Goal: Information Seeking & Learning: Check status

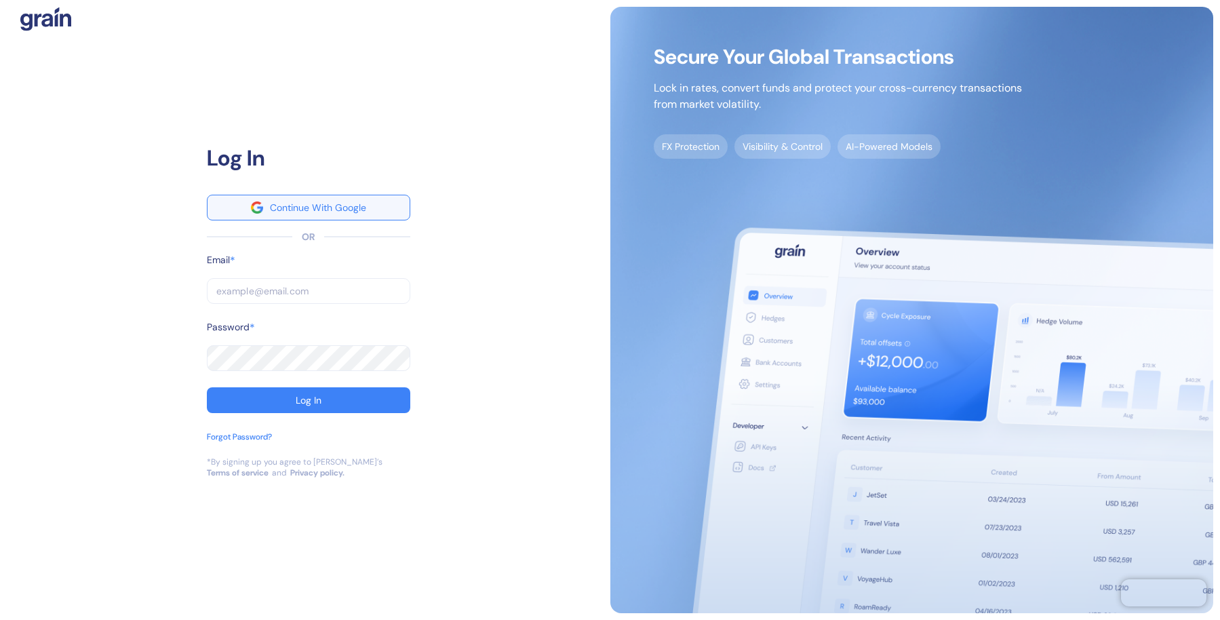
click at [385, 205] on button "Continue With Google" at bounding box center [308, 208] width 203 height 26
click at [298, 290] on input "text" at bounding box center [308, 291] width 203 height 26
paste input "udy@udybility.com"
type input "udy@udybility.com"
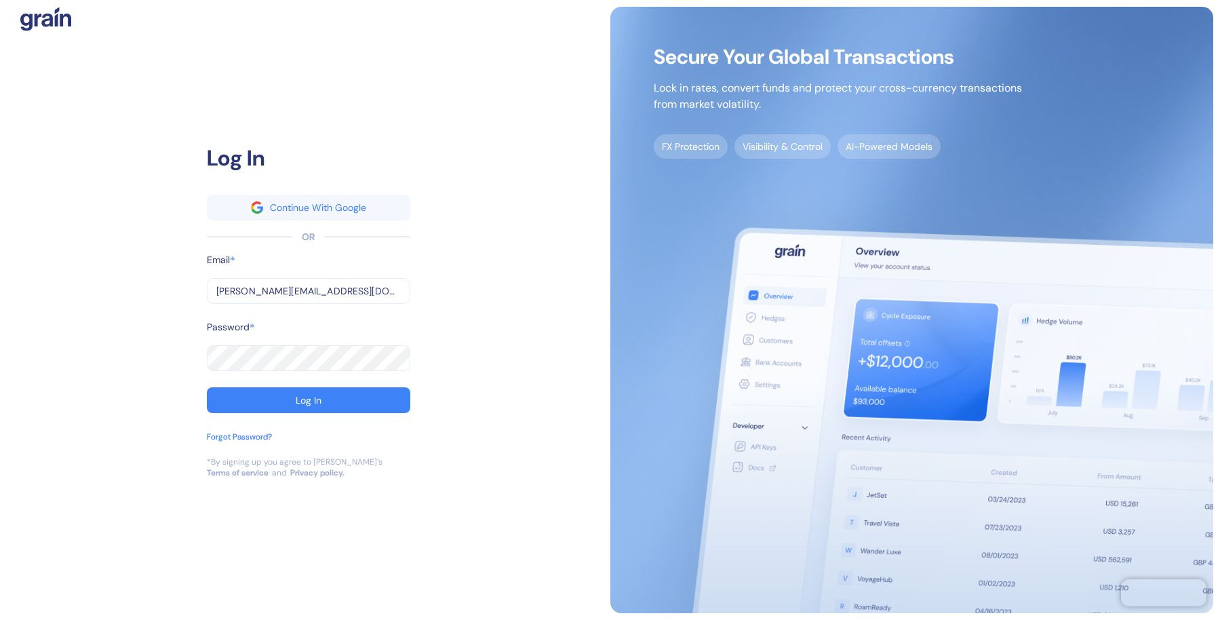
type input "udy@udybility.com"
click at [290, 405] on button "Log In" at bounding box center [308, 400] width 203 height 26
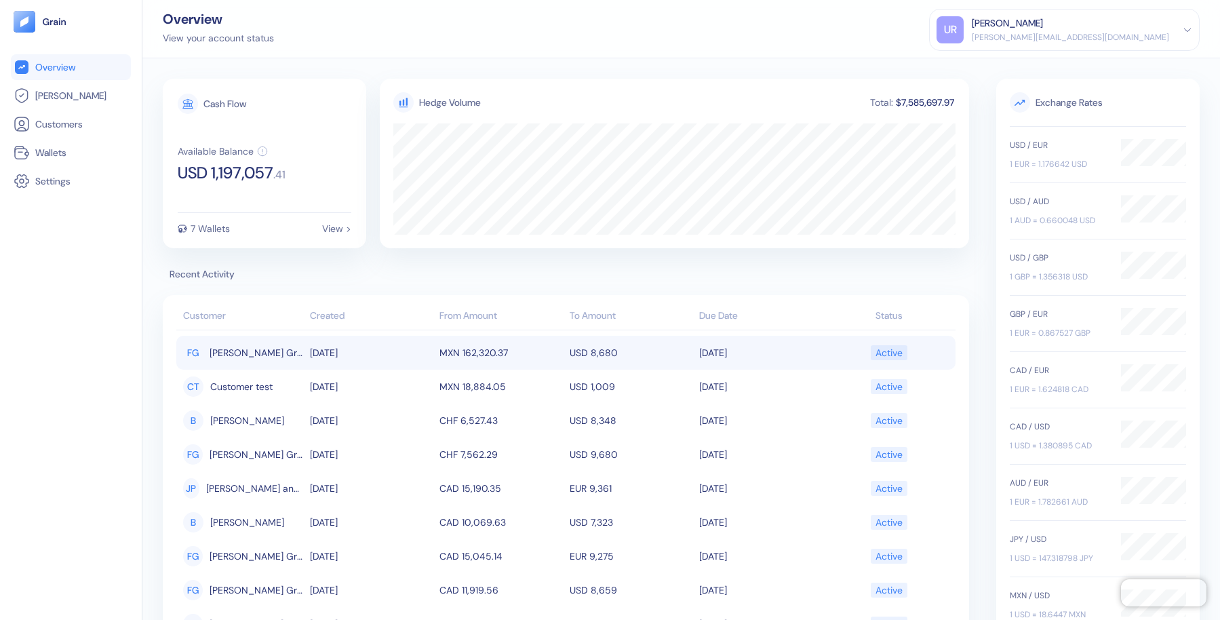
click at [365, 353] on td "09/08/2025" at bounding box center [371, 353] width 130 height 34
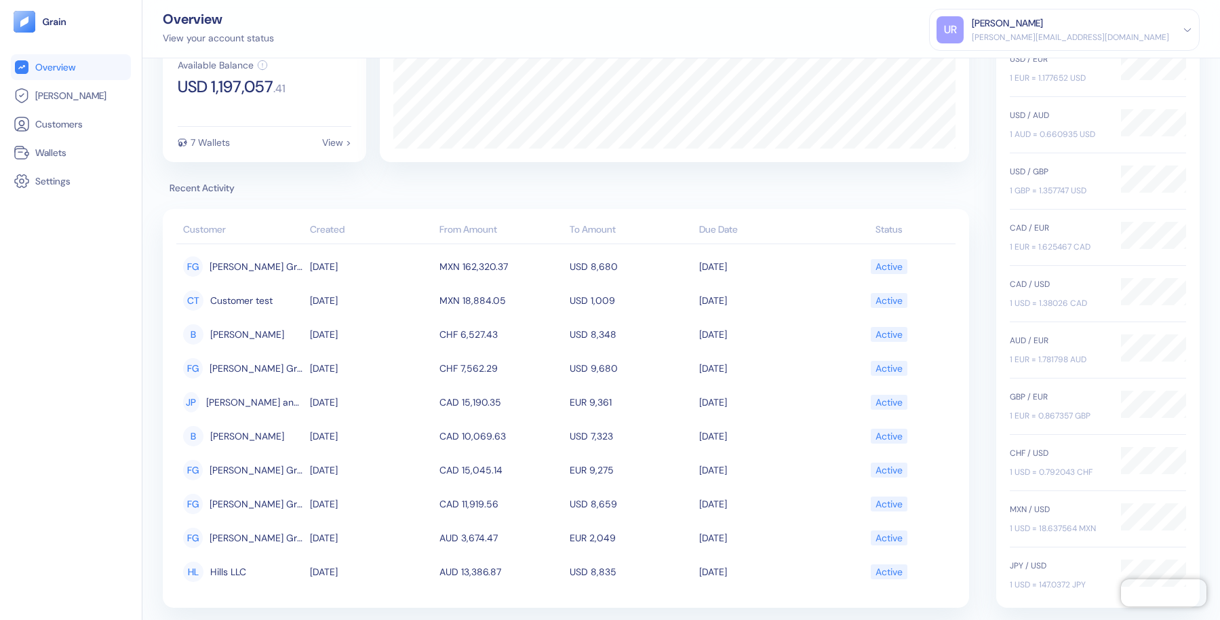
scroll to position [87, 0]
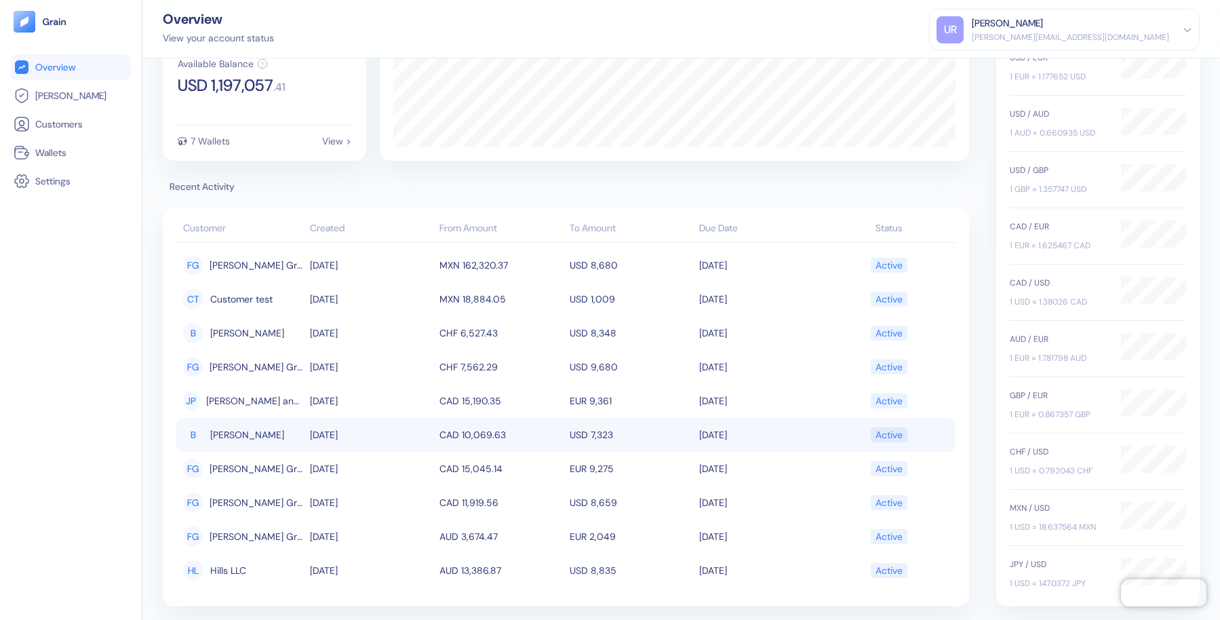
click at [386, 441] on td "09/08/2025" at bounding box center [371, 435] width 130 height 34
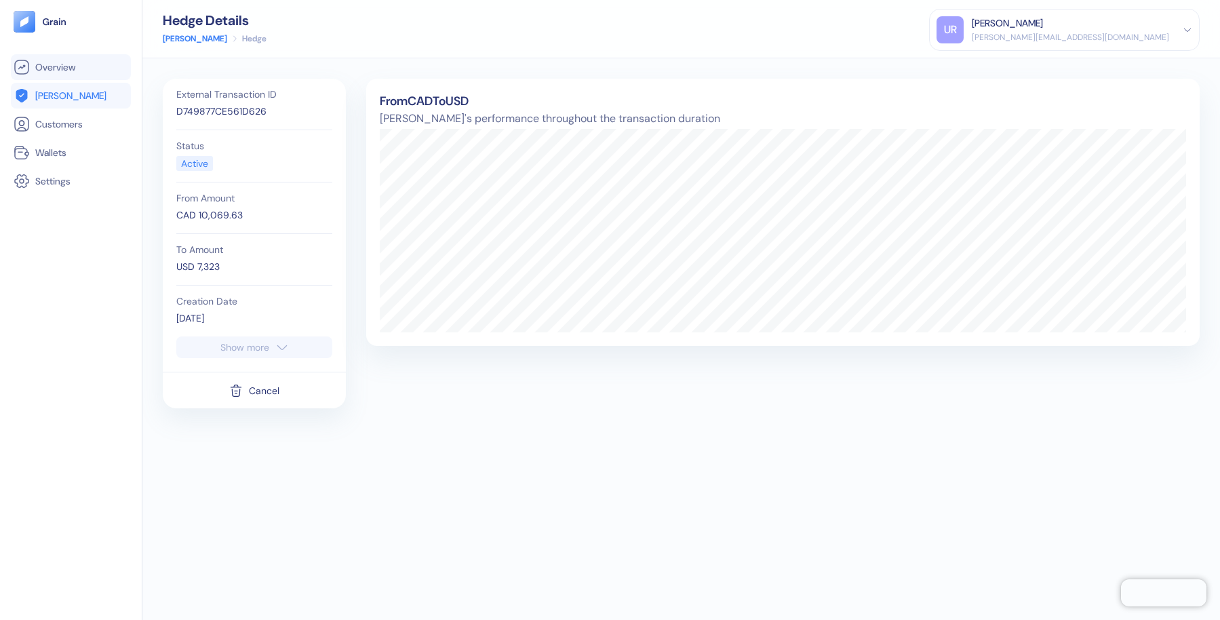
click at [64, 71] on span "Overview" at bounding box center [55, 67] width 40 height 14
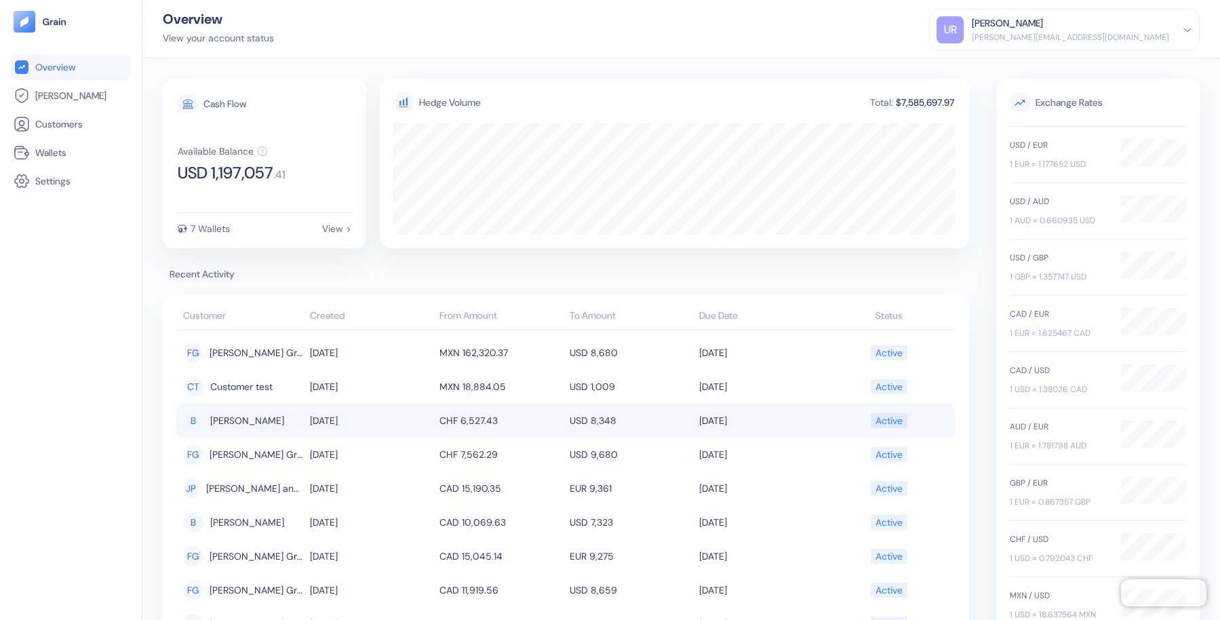
click at [228, 422] on span "Boehm-Langosh" at bounding box center [247, 420] width 74 height 23
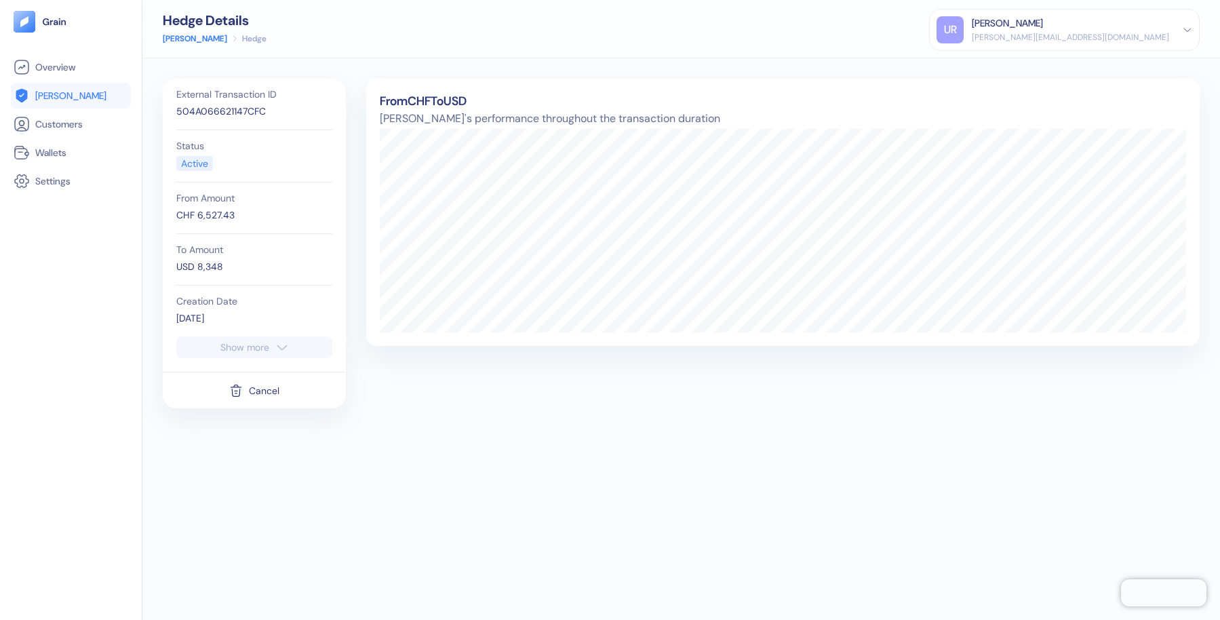
click at [279, 348] on icon "button" at bounding box center [282, 347] width 14 height 16
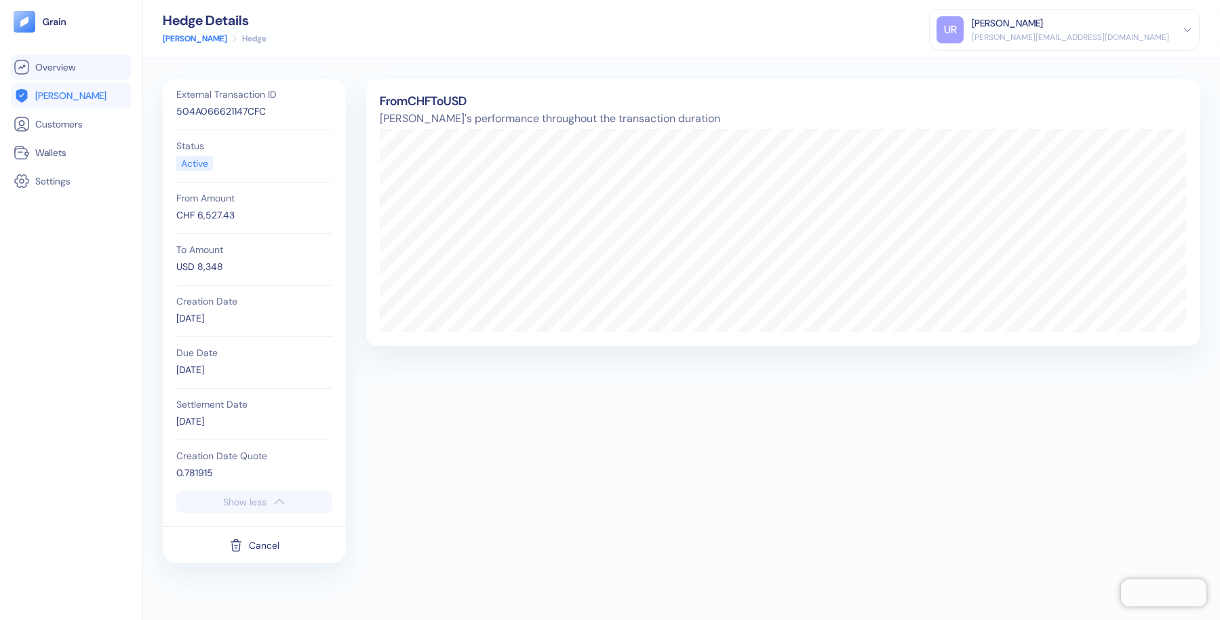
click at [84, 71] on link "Overview" at bounding box center [71, 67] width 115 height 16
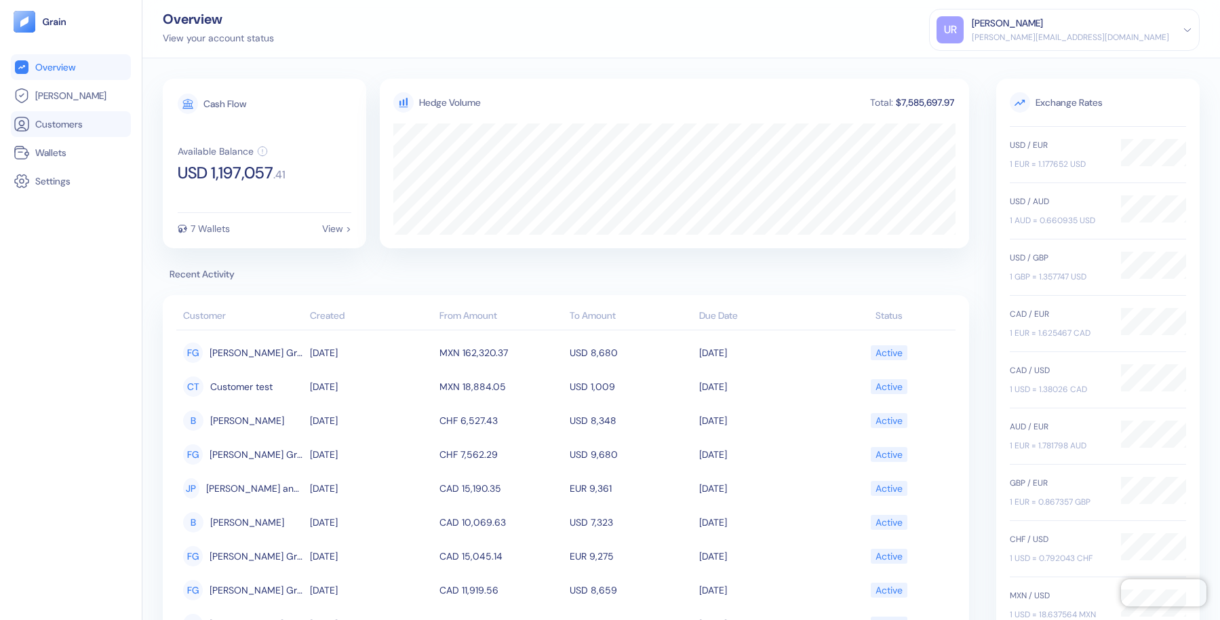
click at [70, 121] on span "Customers" at bounding box center [58, 124] width 47 height 14
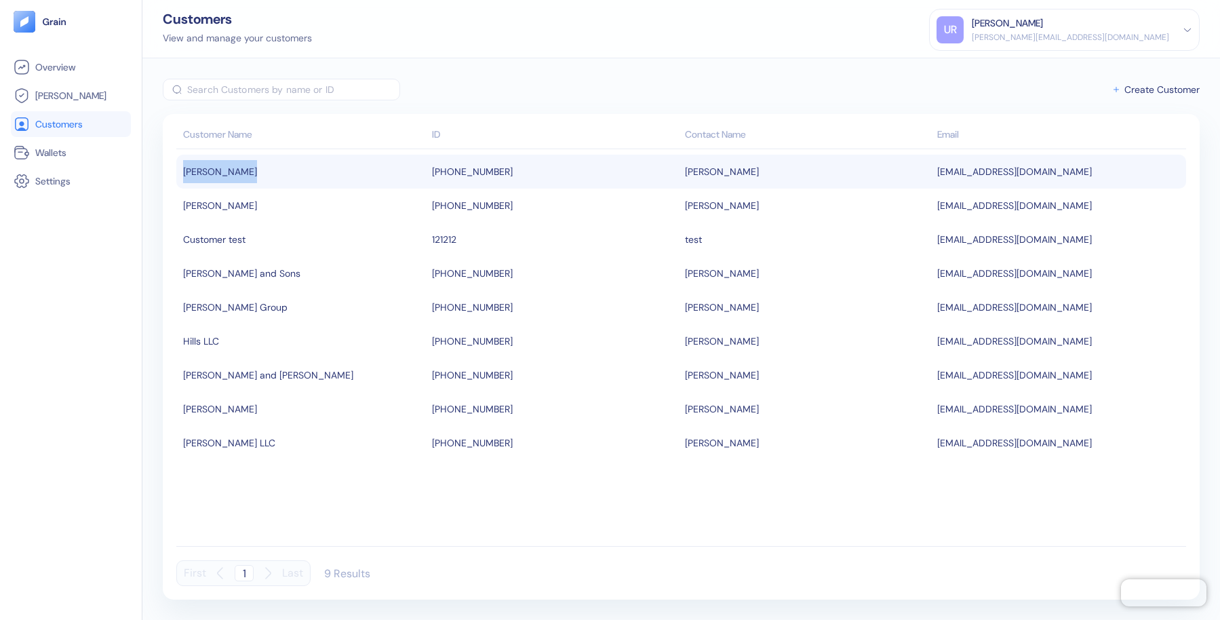
drag, startPoint x: 178, startPoint y: 171, endPoint x: 268, endPoint y: 177, distance: 91.0
click at [268, 177] on td "Boehm-Langosh" at bounding box center [302, 172] width 252 height 34
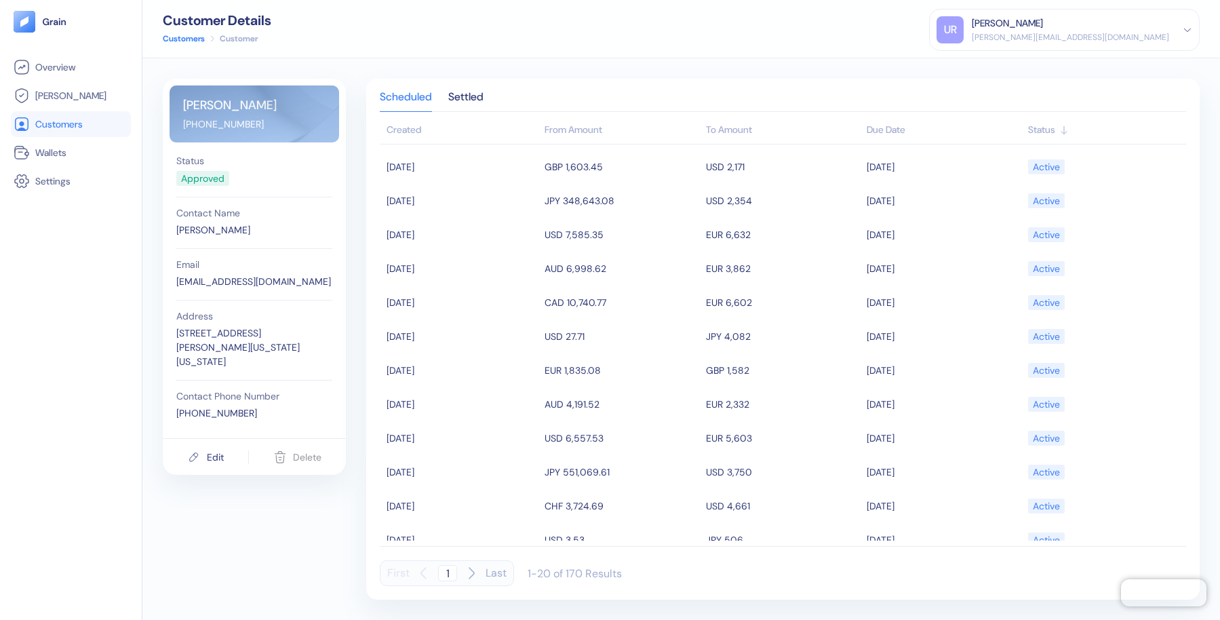
drag, startPoint x: 184, startPoint y: 106, endPoint x: 305, endPoint y: 99, distance: 120.9
click at [305, 99] on div "Boehm-Langosh 42-059-4827" at bounding box center [253, 113] width 169 height 57
drag, startPoint x: 287, startPoint y: 110, endPoint x: 174, endPoint y: 113, distance: 113.9
click at [174, 113] on div "Boehm-Langosh 42-059-4827" at bounding box center [253, 113] width 169 height 57
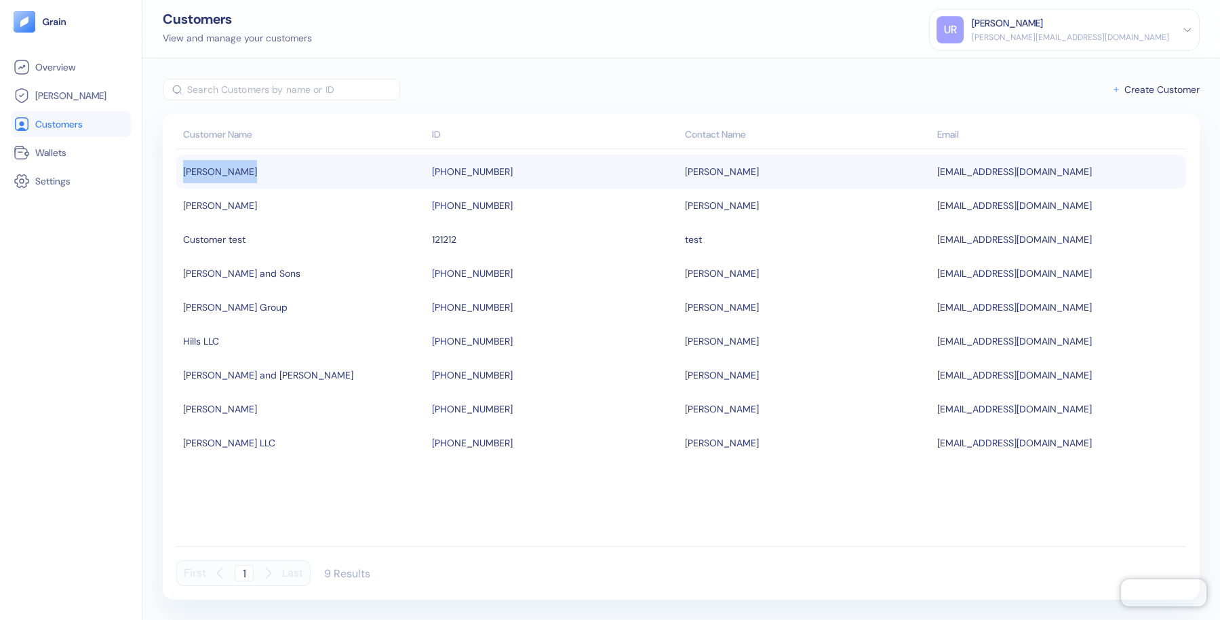
drag, startPoint x: 271, startPoint y: 174, endPoint x: 182, endPoint y: 178, distance: 88.9
click at [182, 178] on td "Boehm-Langosh" at bounding box center [302, 172] width 252 height 34
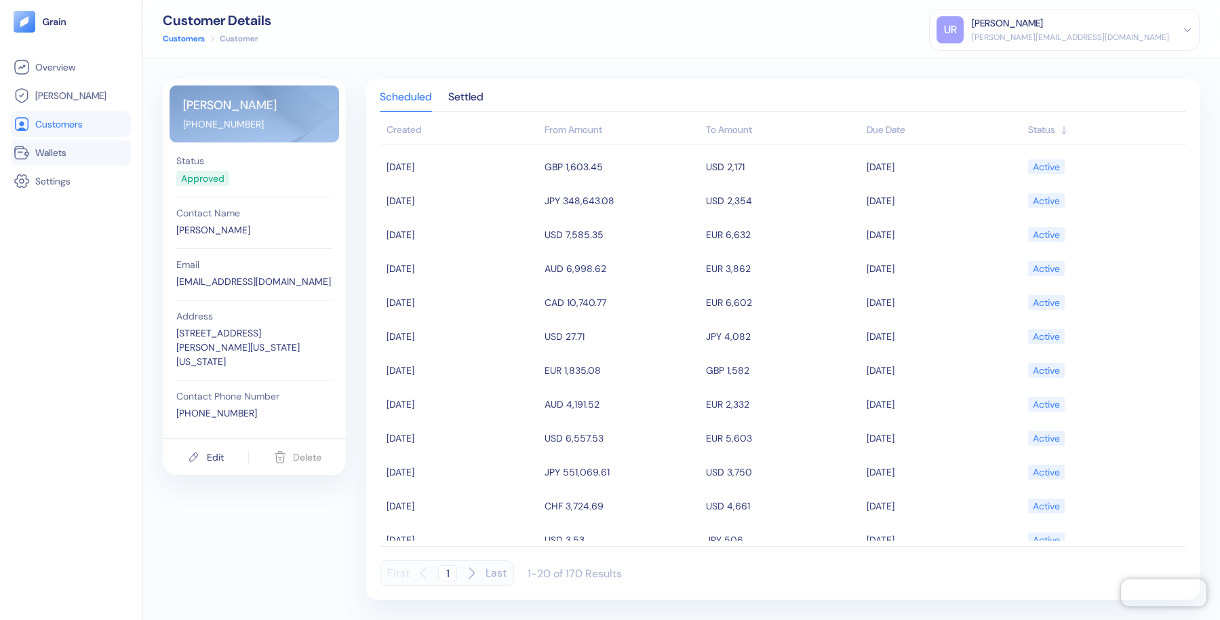
click at [66, 154] on span "Wallets" at bounding box center [50, 153] width 31 height 14
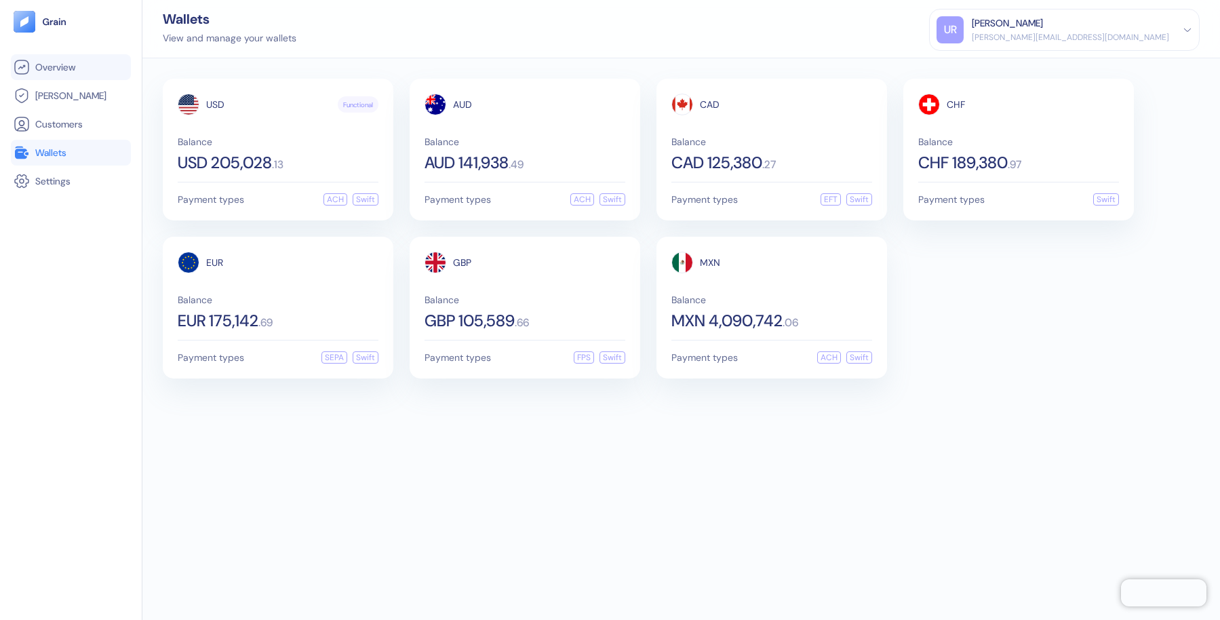
click at [55, 69] on span "Overview" at bounding box center [55, 67] width 40 height 14
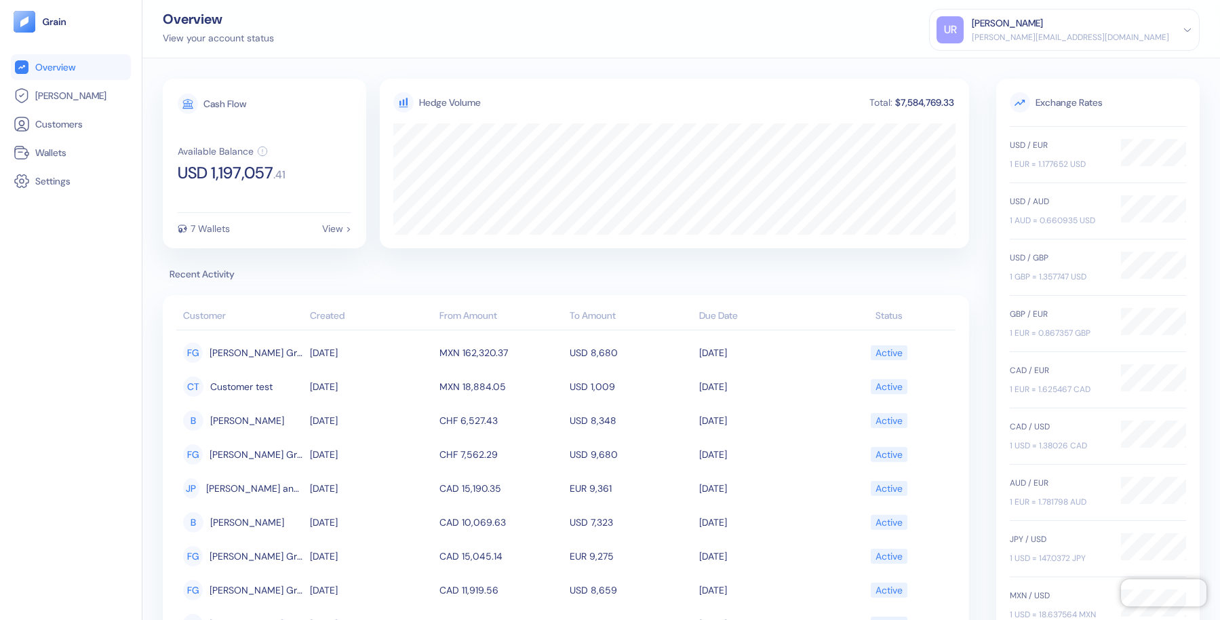
click at [55, 24] on img at bounding box center [54, 21] width 25 height 9
click at [55, 155] on span "Wallets" at bounding box center [50, 153] width 31 height 14
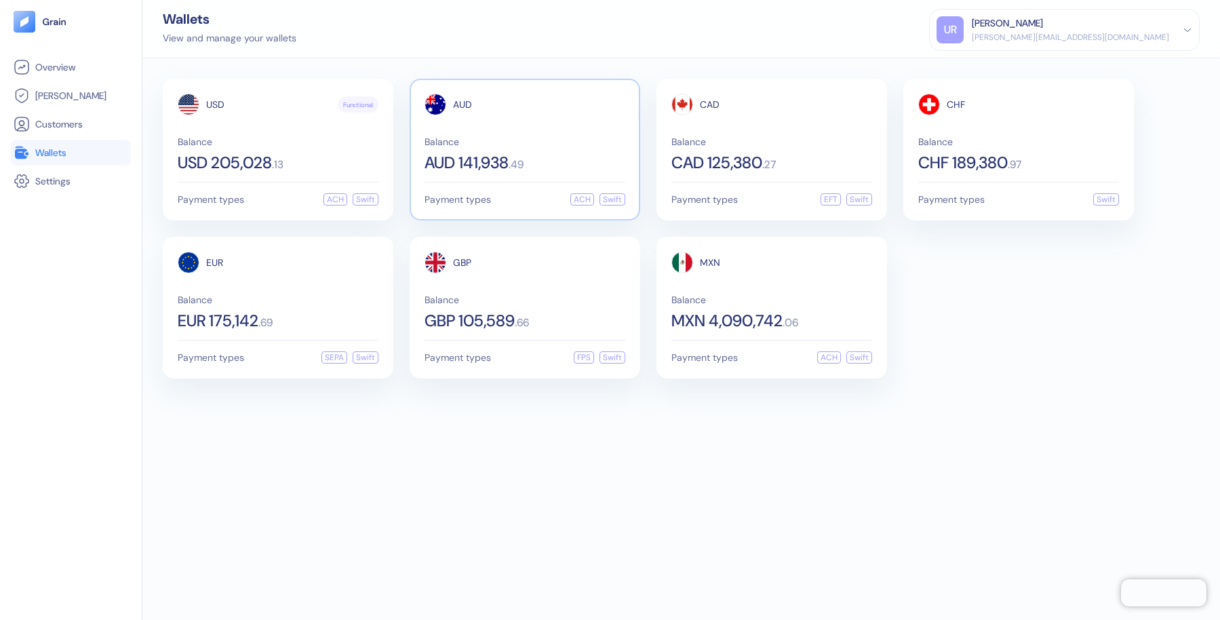
click at [506, 144] on span "Balance" at bounding box center [524, 141] width 201 height 9
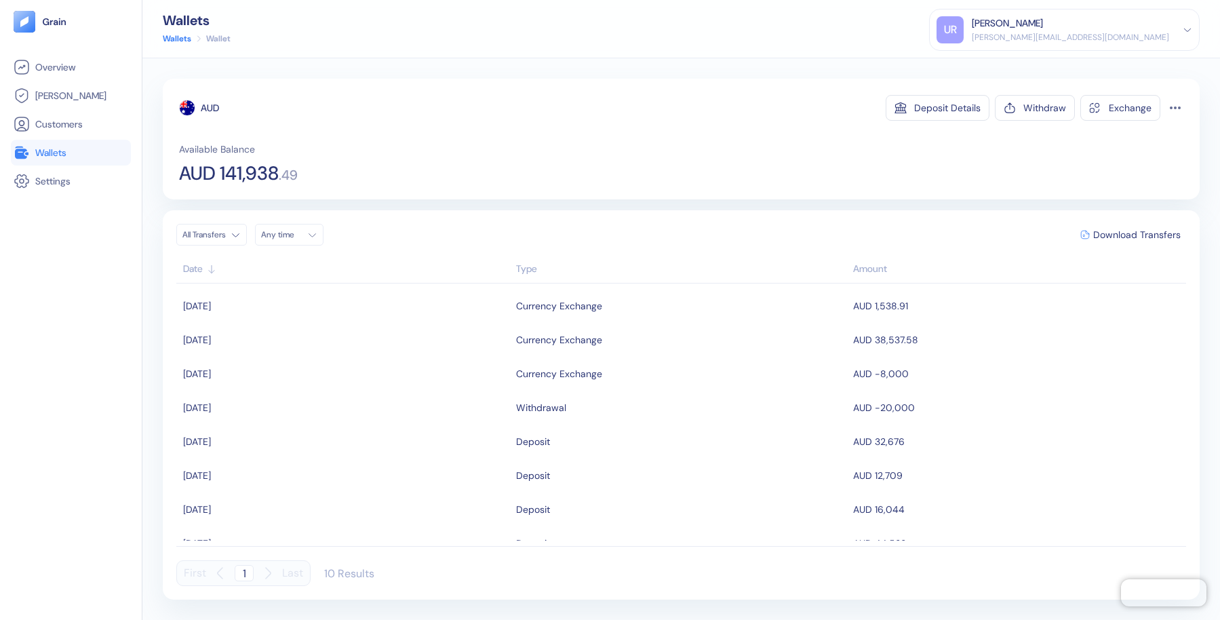
click at [238, 233] on html "Pingdom Check: App Online Overview Hedges Customers Wallets Settings Wallets Wa…" at bounding box center [610, 310] width 1220 height 620
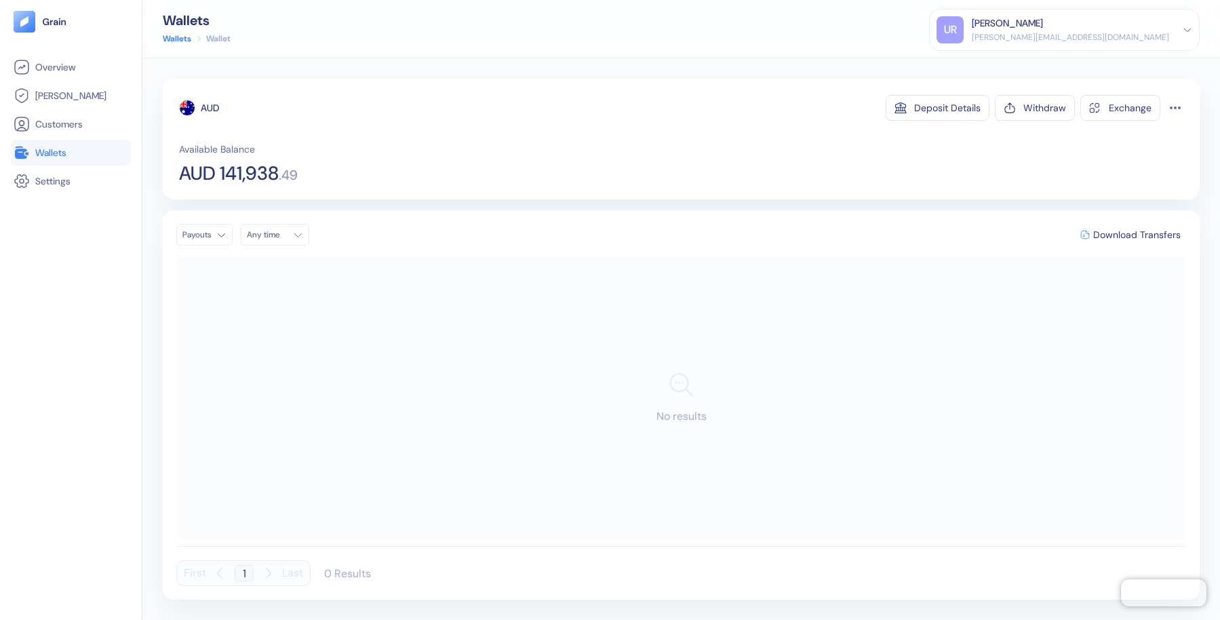
click at [225, 230] on html "Pingdom Check: App Online Overview Hedges Customers Wallets Settings Wallets Wa…" at bounding box center [610, 310] width 1220 height 620
click at [232, 237] on html "Pingdom Check: App Online Overview Hedges Customers Wallets Settings Wallets Wa…" at bounding box center [610, 310] width 1220 height 620
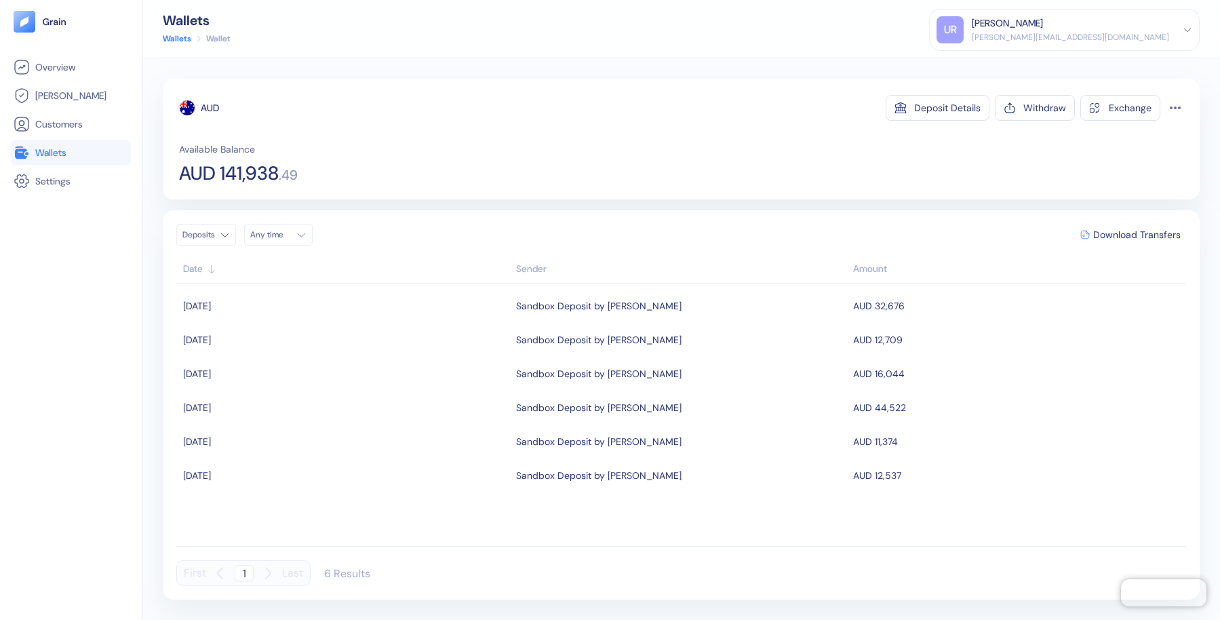
click at [108, 280] on div "Overview Hedges Customers Wallets Settings" at bounding box center [71, 326] width 120 height 544
click at [71, 152] on link "Wallets" at bounding box center [71, 152] width 115 height 16
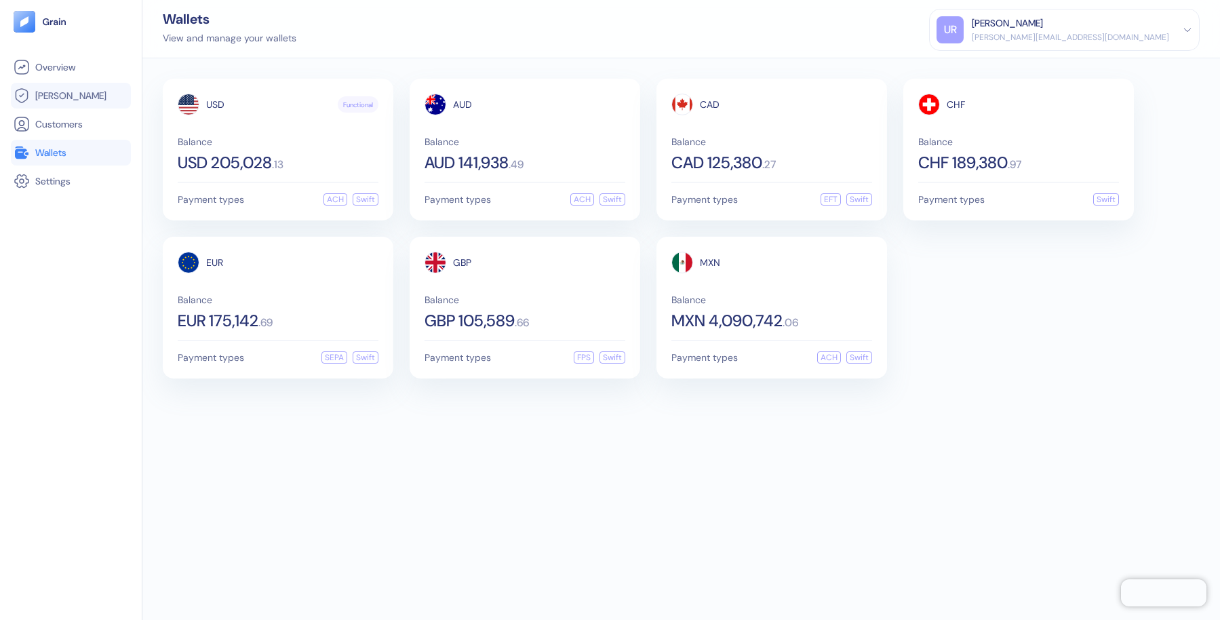
click at [71, 89] on link "Hedges" at bounding box center [71, 95] width 115 height 16
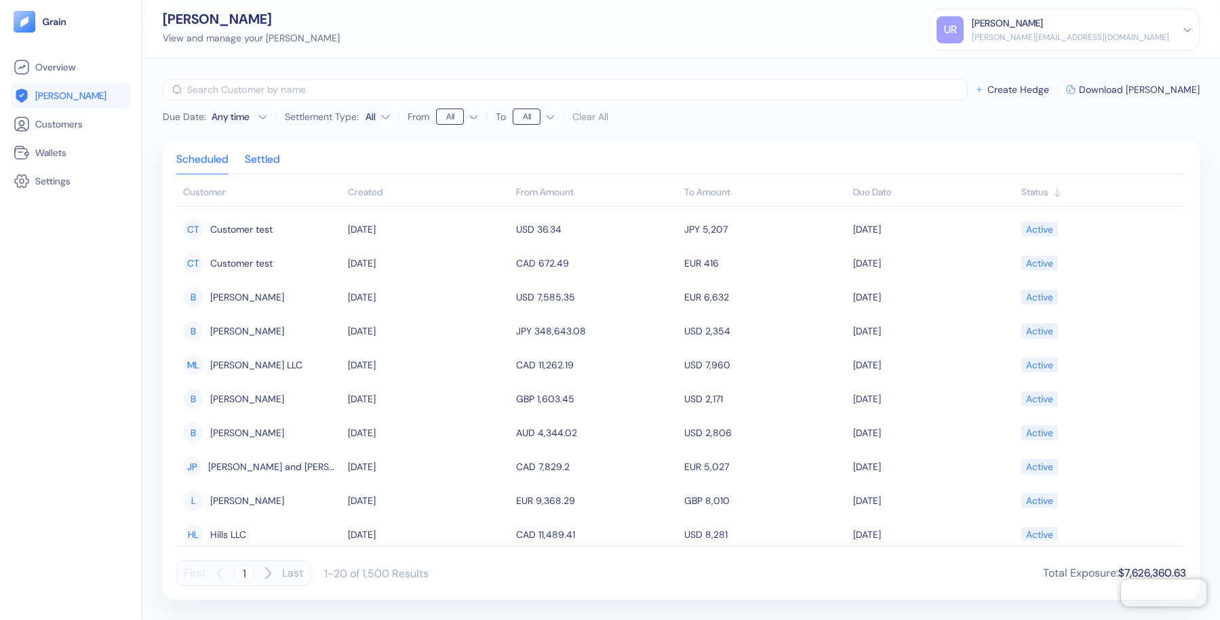
click at [266, 158] on div "Settled" at bounding box center [262, 164] width 35 height 19
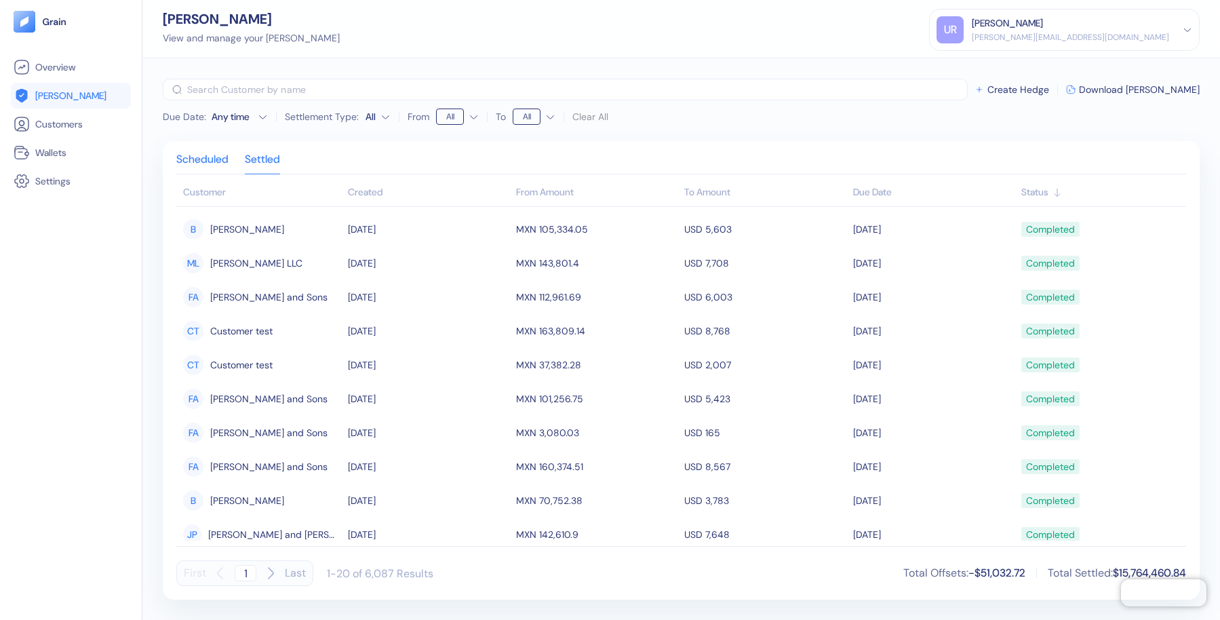
click at [209, 155] on div "Scheduled" at bounding box center [202, 164] width 52 height 19
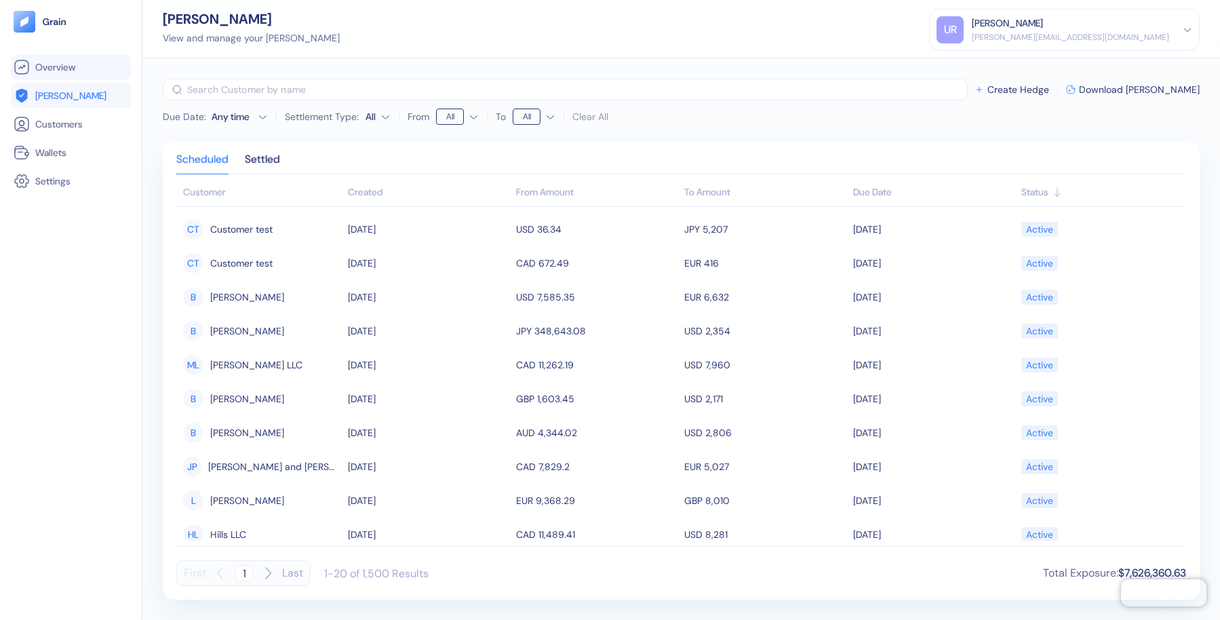
click at [86, 71] on link "Overview" at bounding box center [71, 67] width 115 height 16
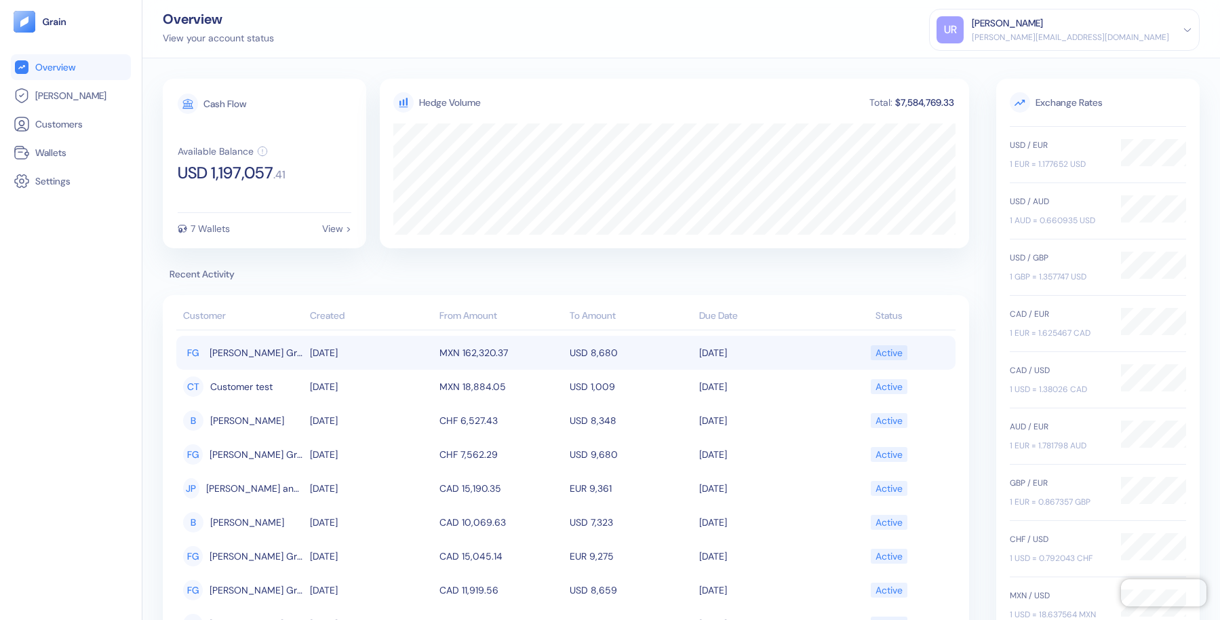
click at [894, 353] on div "Active" at bounding box center [888, 352] width 27 height 23
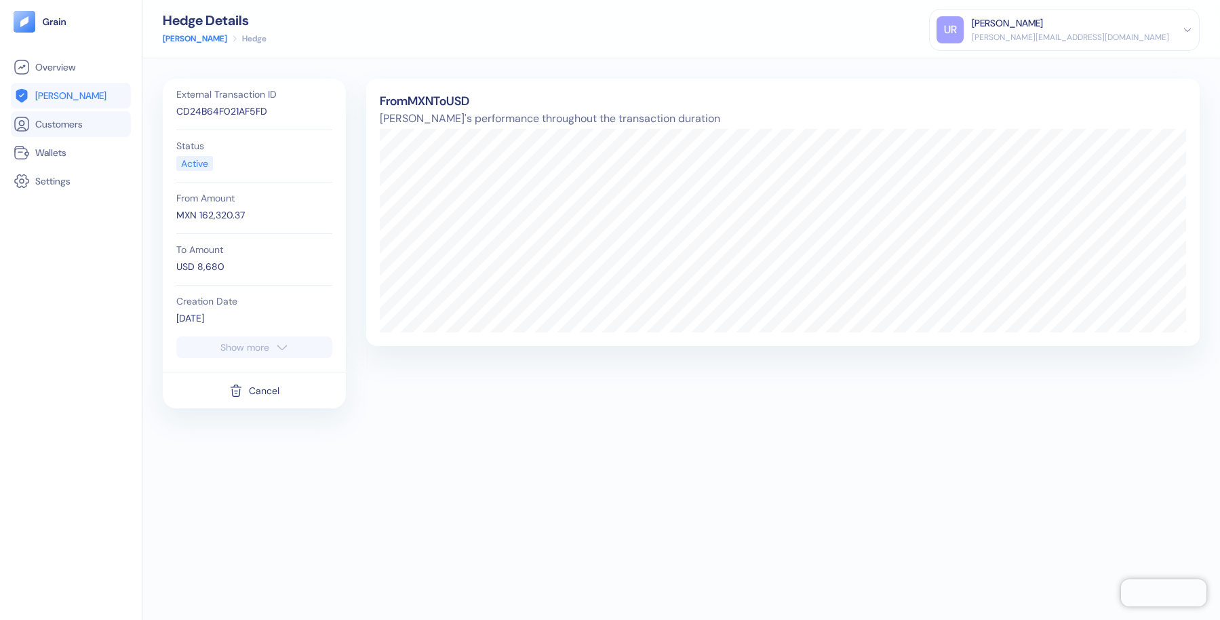
click at [58, 121] on span "Customers" at bounding box center [58, 124] width 47 height 14
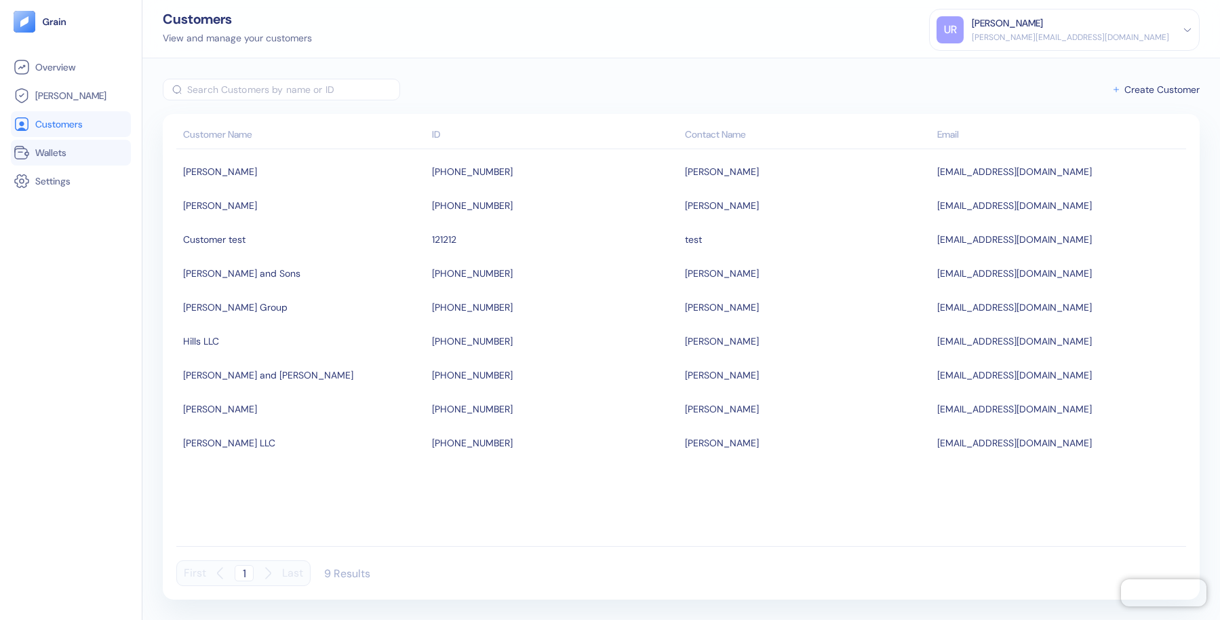
click at [58, 157] on span "Wallets" at bounding box center [50, 153] width 31 height 14
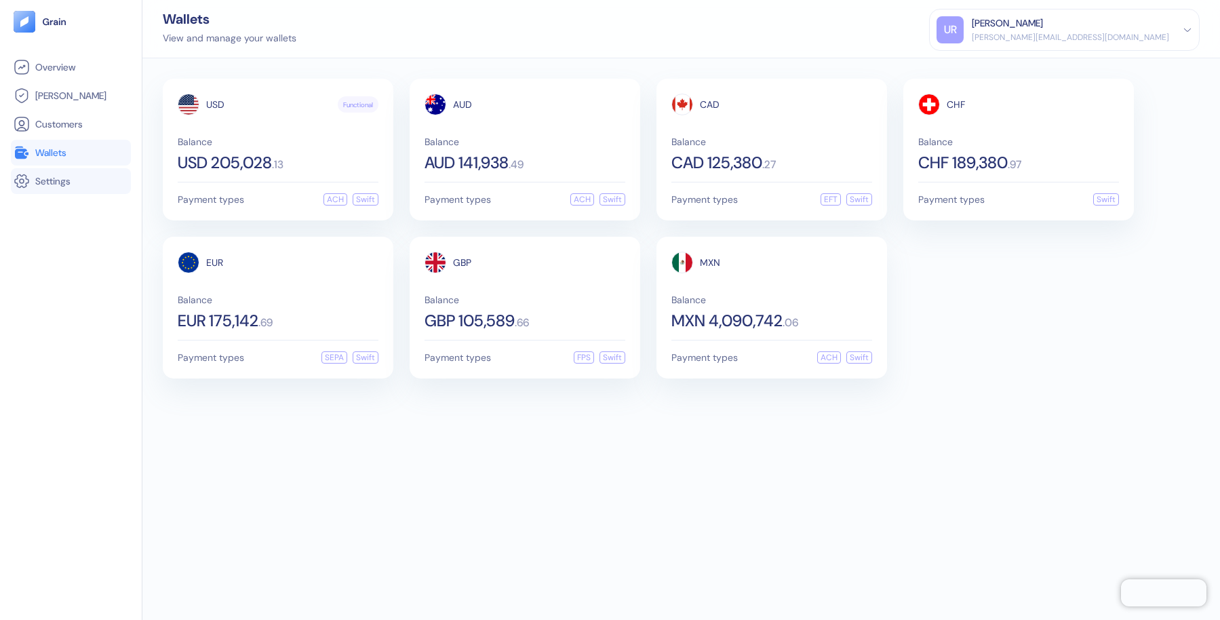
click at [58, 184] on span "Settings" at bounding box center [52, 181] width 35 height 14
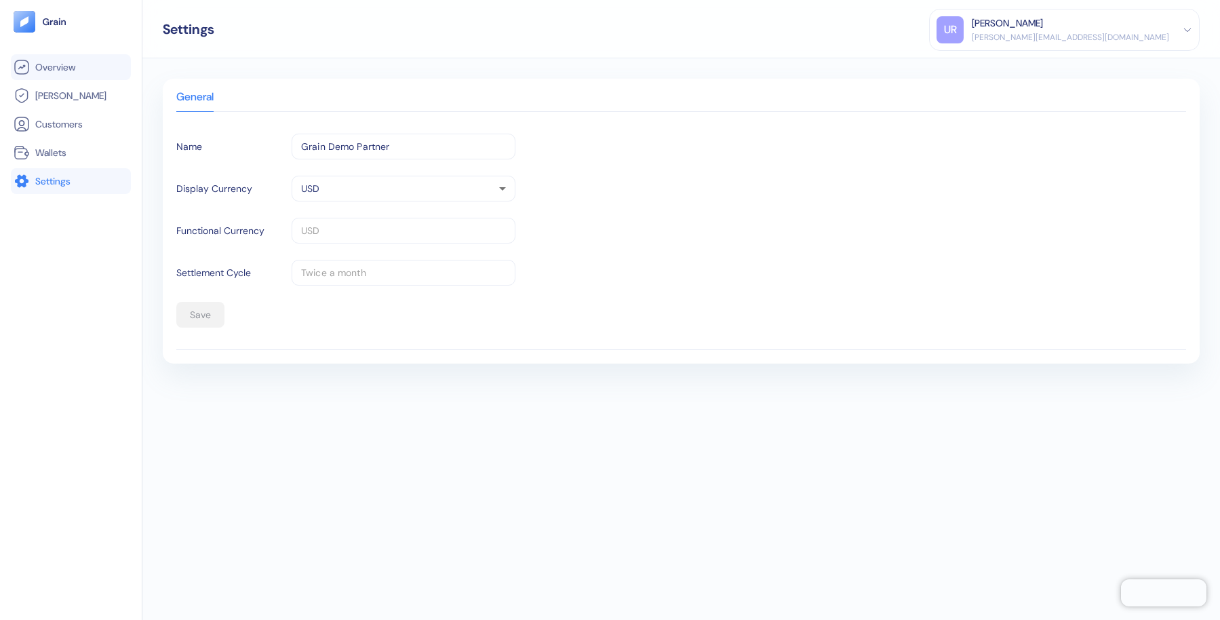
click at [67, 69] on span "Overview" at bounding box center [55, 67] width 40 height 14
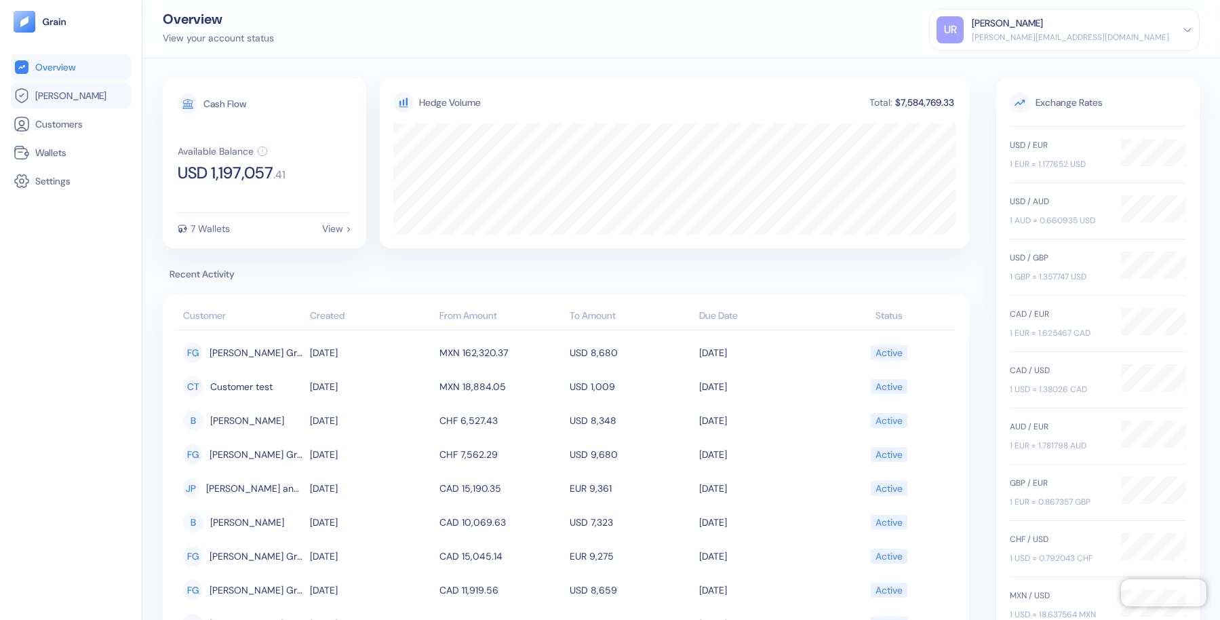
click at [52, 96] on span "Hedges" at bounding box center [70, 96] width 71 height 14
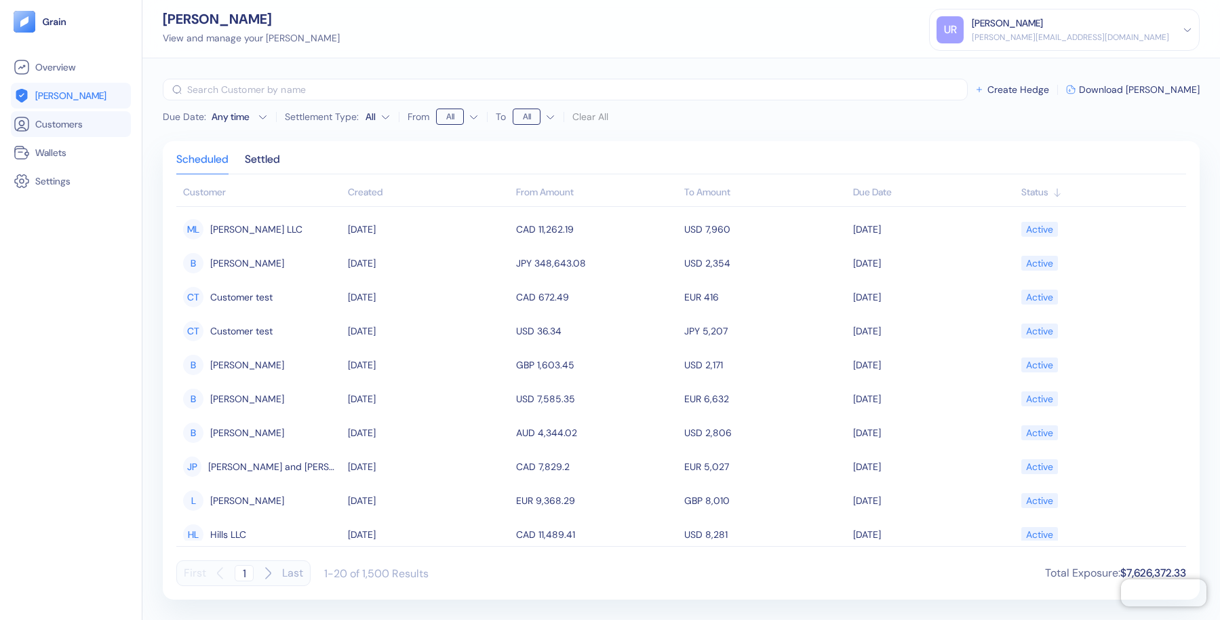
click at [55, 125] on span "Customers" at bounding box center [58, 124] width 47 height 14
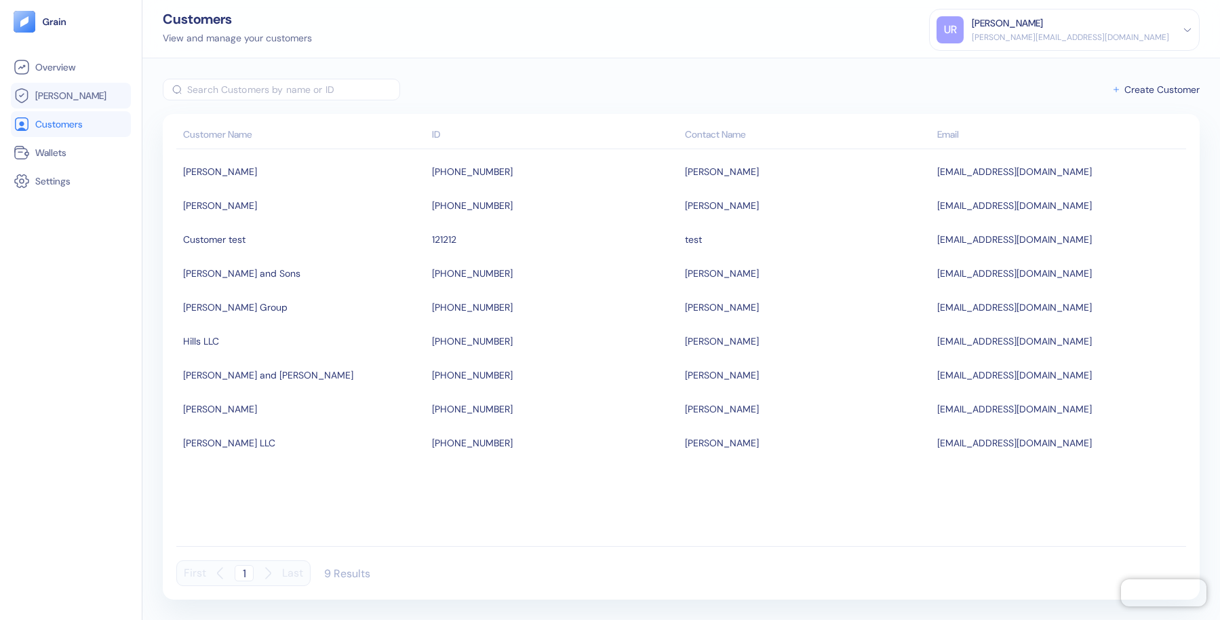
click at [86, 96] on link "Hedges" at bounding box center [71, 95] width 115 height 16
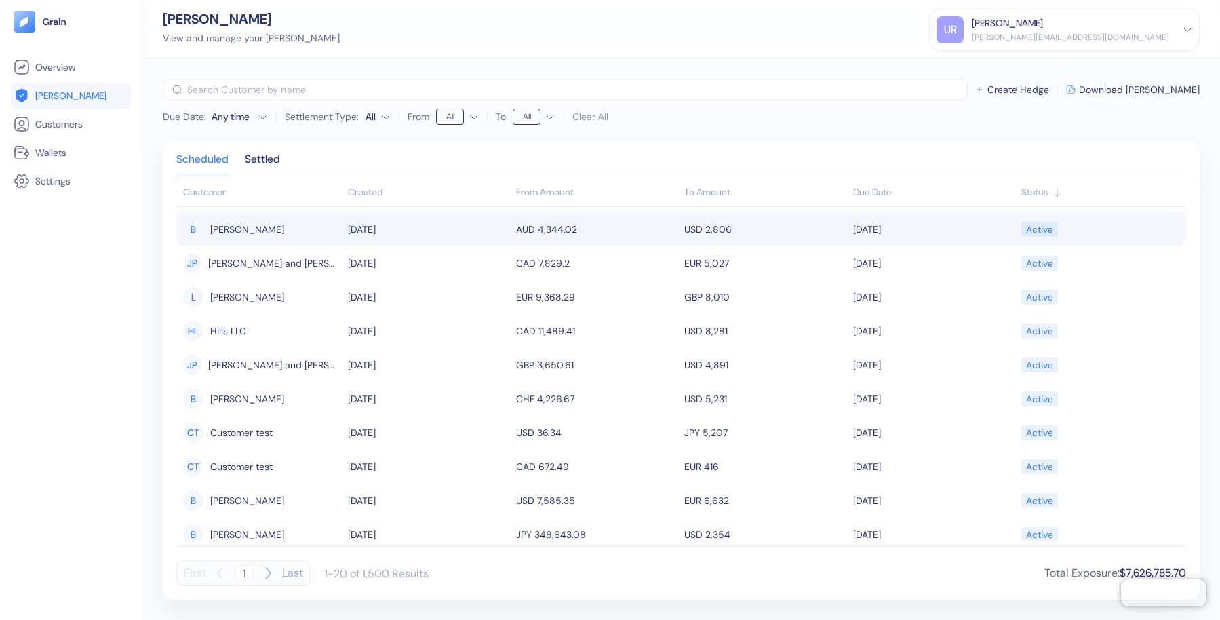
click at [1031, 228] on div "Active" at bounding box center [1039, 229] width 27 height 23
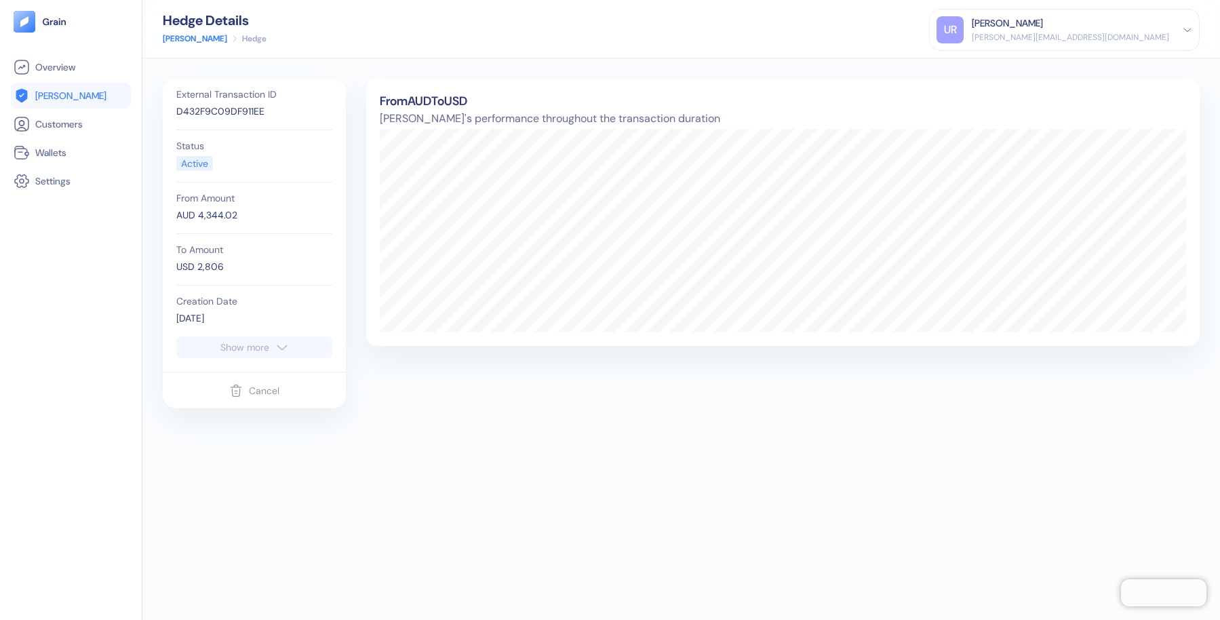
click at [291, 346] on button "Show more" at bounding box center [254, 347] width 156 height 22
click at [50, 98] on span "Hedges" at bounding box center [70, 96] width 71 height 14
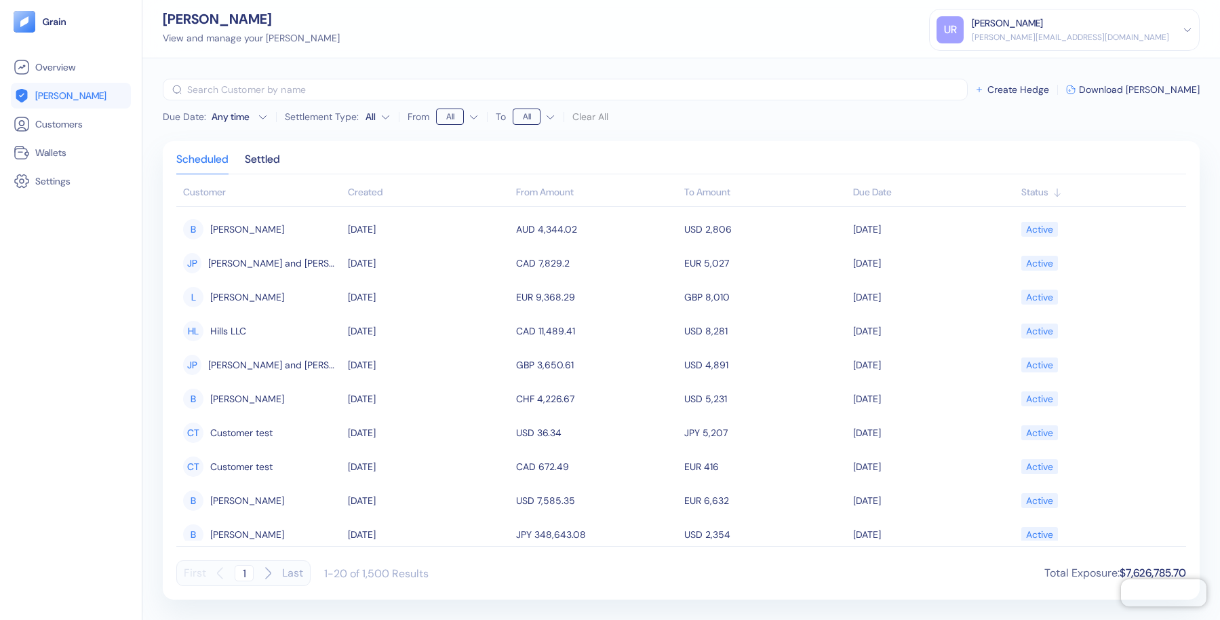
click at [260, 115] on icon "button" at bounding box center [263, 117] width 10 height 10
click at [385, 115] on html "Pingdom Check: App Online Overview Hedges Customers Wallets Settings Hedges Vie…" at bounding box center [610, 310] width 1220 height 620
click at [474, 118] on html "Pingdom Check: App Online Overview Hedges Customers Wallets Settings Hedges Vie…" at bounding box center [610, 310] width 1220 height 620
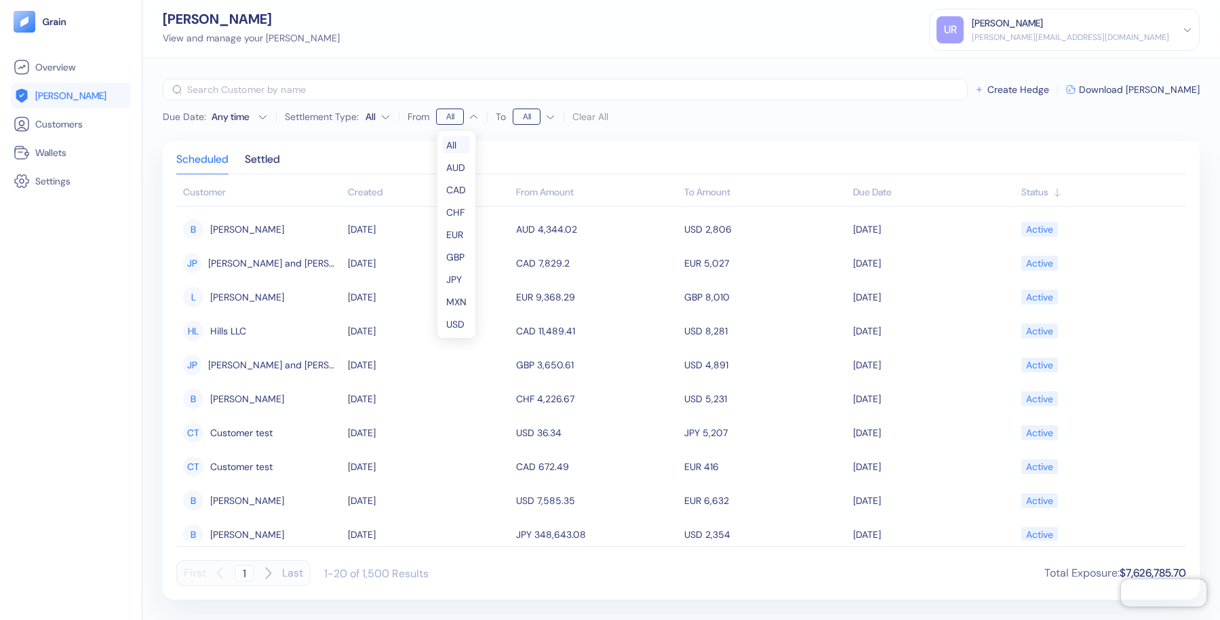
click at [474, 118] on html "Pingdom Check: App Online Overview Hedges Customers Wallets Settings Hedges Vie…" at bounding box center [610, 310] width 1220 height 620
click at [527, 118] on html "Pingdom Check: App Online Overview Hedges Customers Wallets Settings Hedges Vie…" at bounding box center [610, 310] width 1220 height 620
click at [552, 117] on html "Pingdom Check: App Online Overview Hedges Customers Wallets Settings Hedges Vie…" at bounding box center [610, 310] width 1220 height 620
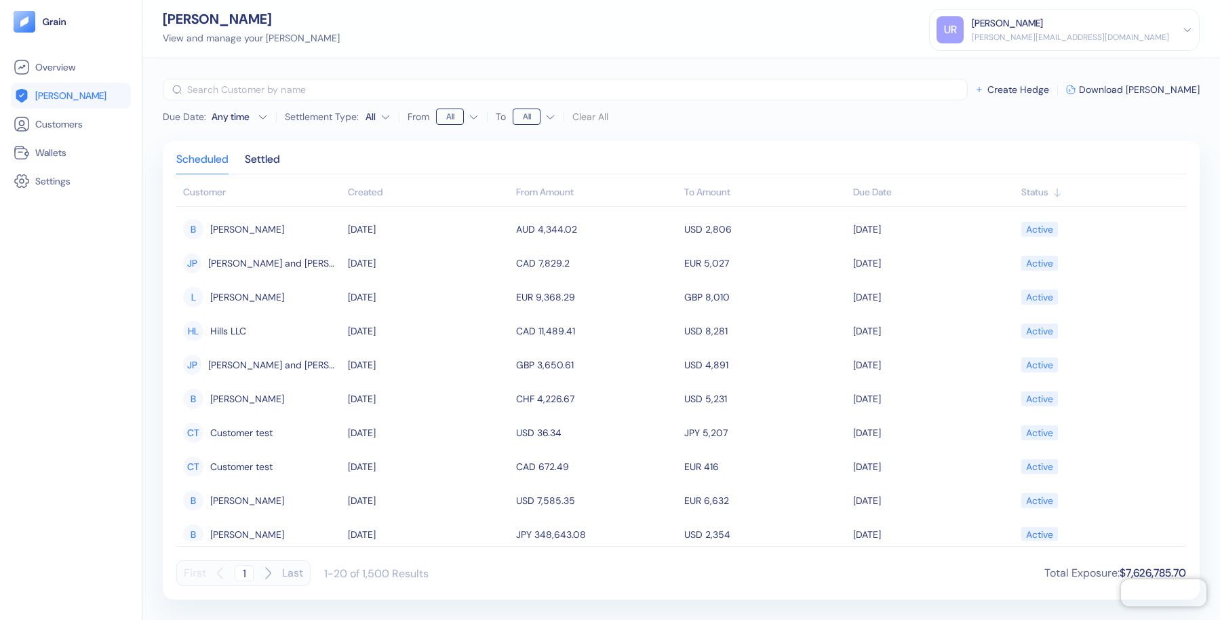
click at [527, 118] on html "Pingdom Check: App Online Overview Hedges Customers Wallets Settings Hedges Vie…" at bounding box center [610, 310] width 1220 height 620
click at [582, 115] on div "Clear All" at bounding box center [590, 116] width 36 height 16
click at [529, 120] on html "Pingdom Check: App Online Overview Hedges Customers Wallets Settings Hedges Vie…" at bounding box center [610, 310] width 1220 height 620
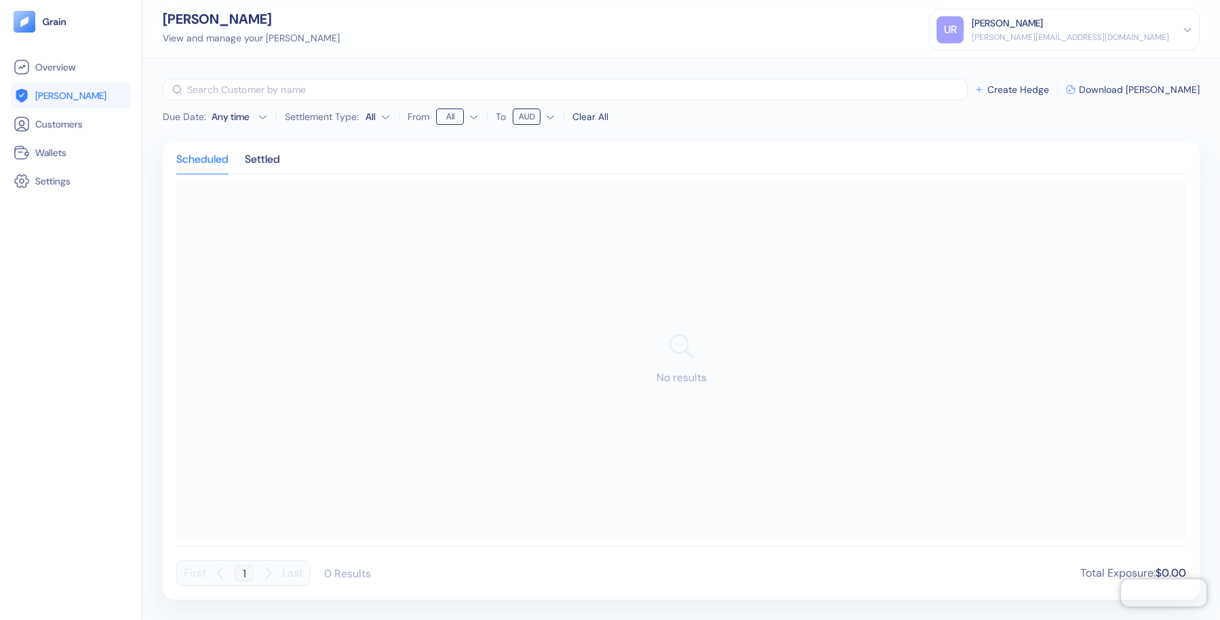
click at [585, 117] on div "Clear All" at bounding box center [590, 117] width 36 height 14
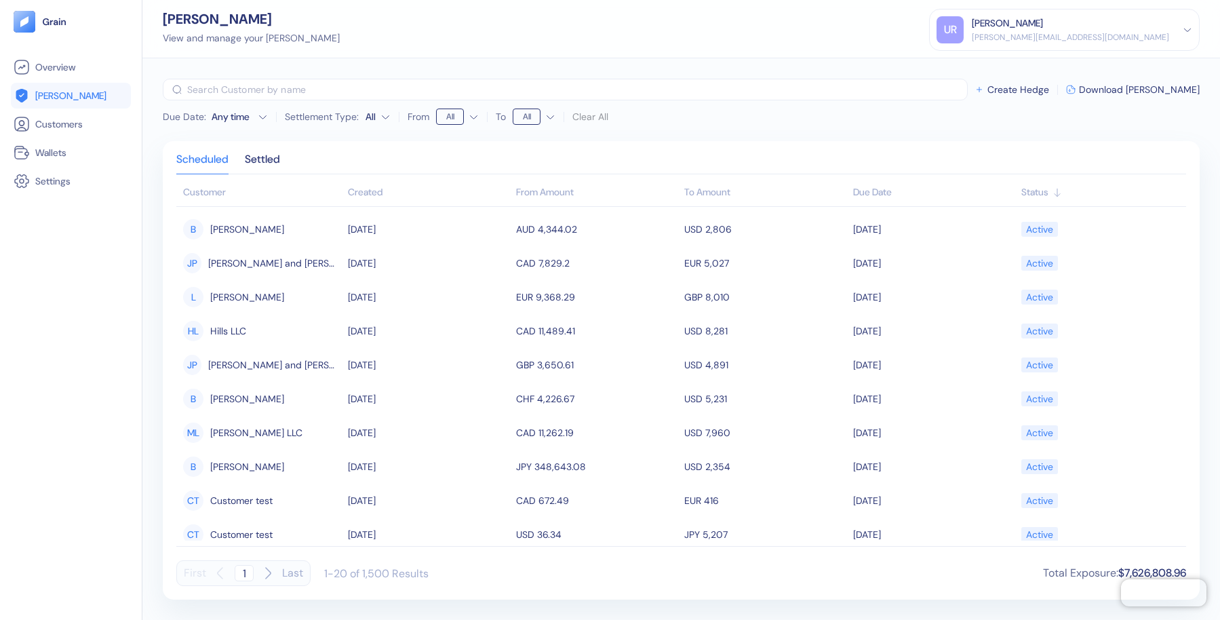
click at [475, 114] on html "Pingdom Check: App Online Overview Hedges Customers Wallets Settings Hedges Vie…" at bounding box center [610, 310] width 1220 height 620
click at [540, 193] on th "From Amount" at bounding box center [597, 193] width 168 height 27
click at [1058, 195] on icon at bounding box center [1056, 191] width 5 height 7
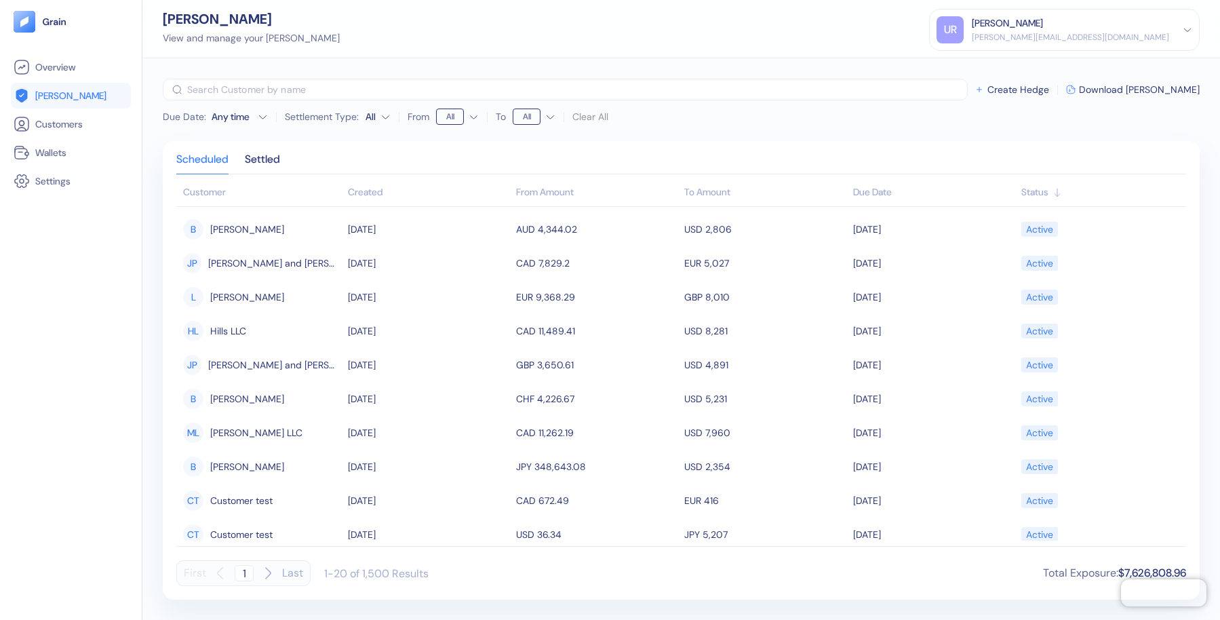
click at [1058, 195] on icon at bounding box center [1056, 191] width 5 height 7
click at [721, 191] on th "To Amount" at bounding box center [765, 193] width 168 height 27
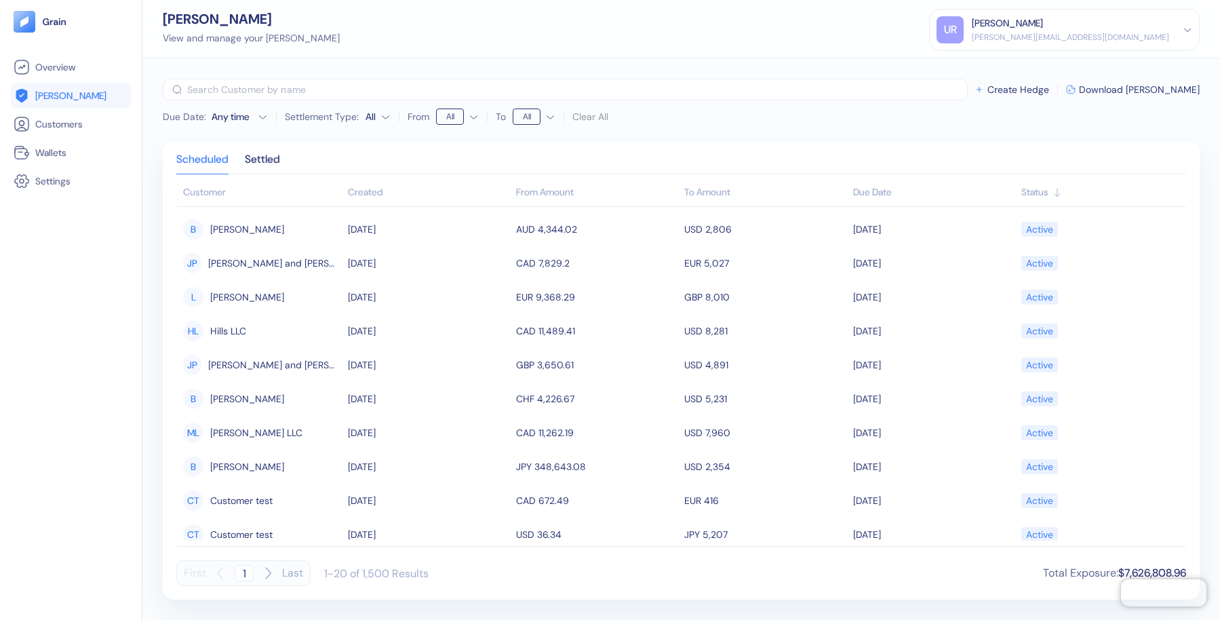
click at [386, 119] on html "Pingdom Check: App Online Overview Hedges Customers Wallets Settings Hedges Vie…" at bounding box center [610, 310] width 1220 height 620
click at [264, 117] on icon "button" at bounding box center [263, 117] width 10 height 10
click at [264, 117] on icon "button" at bounding box center [263, 116] width 7 height 3
click at [603, 118] on div "Clear All" at bounding box center [606, 117] width 36 height 14
click at [271, 574] on icon "button" at bounding box center [268, 573] width 16 height 16
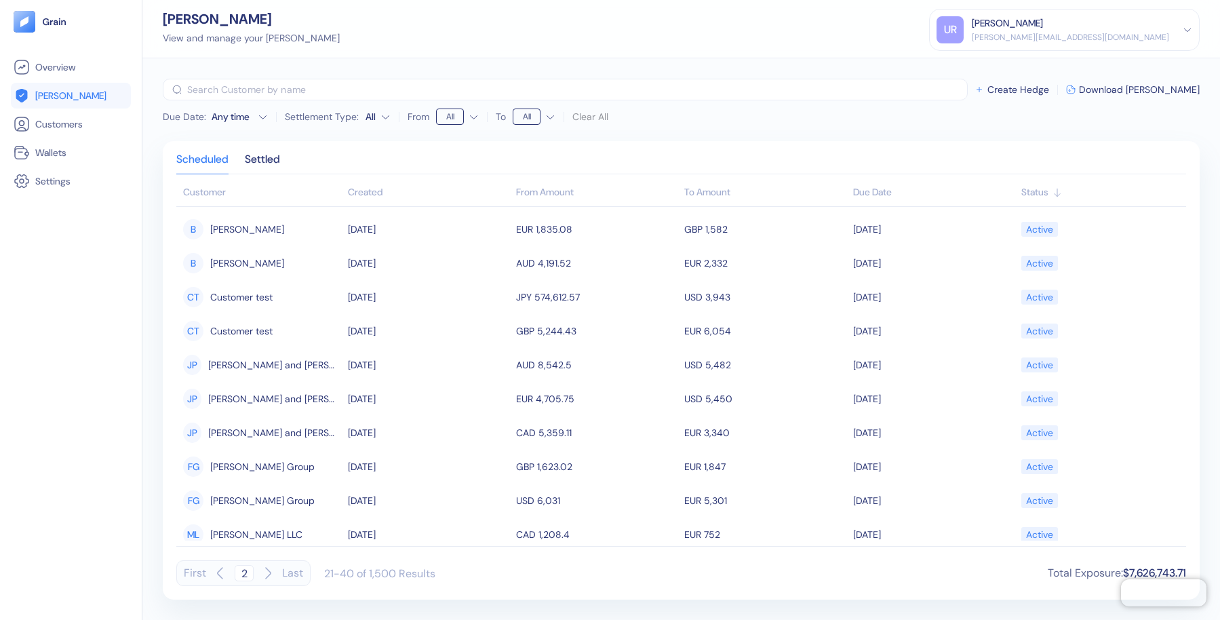
click at [271, 574] on icon "button" at bounding box center [268, 573] width 16 height 16
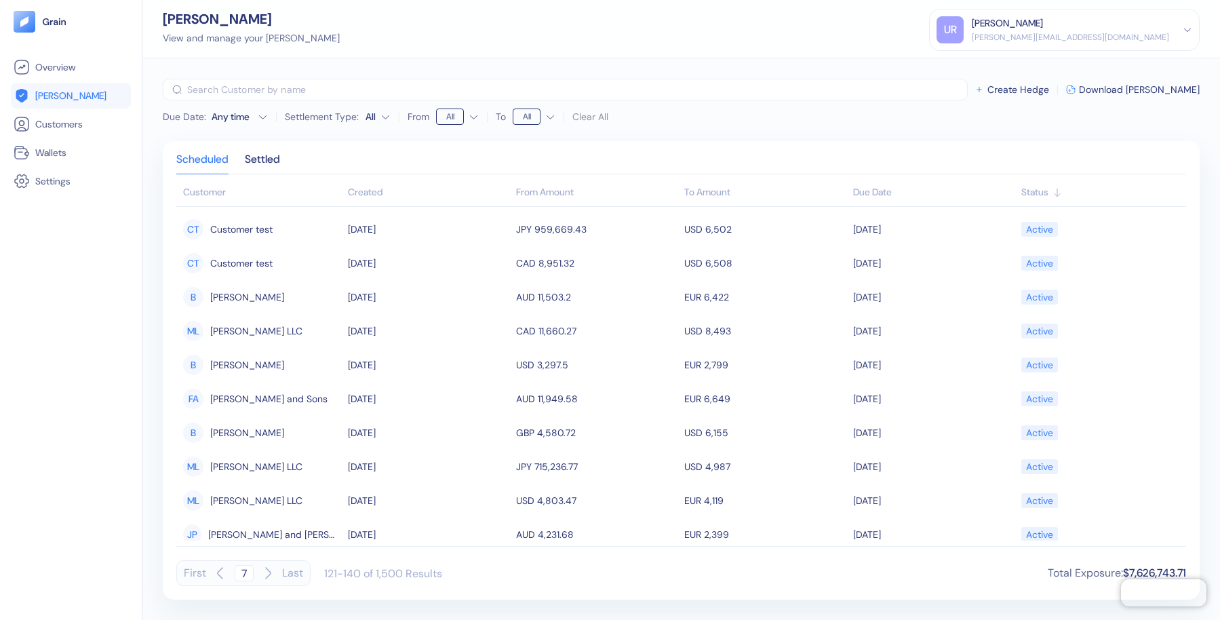
click at [271, 574] on icon "button" at bounding box center [268, 573] width 16 height 16
type input "8"
click at [243, 578] on input "8" at bounding box center [244, 573] width 19 height 16
drag, startPoint x: 247, startPoint y: 571, endPoint x: 241, endPoint y: 571, distance: 6.8
click at [241, 571] on input "12" at bounding box center [244, 573] width 19 height 16
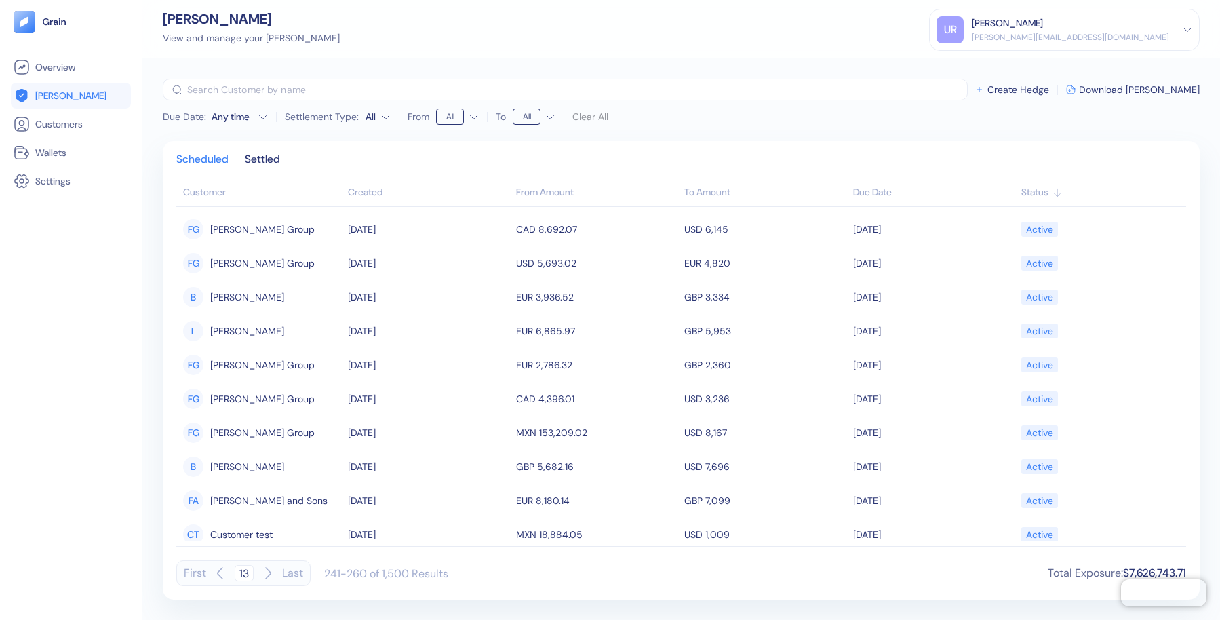
type input "1"
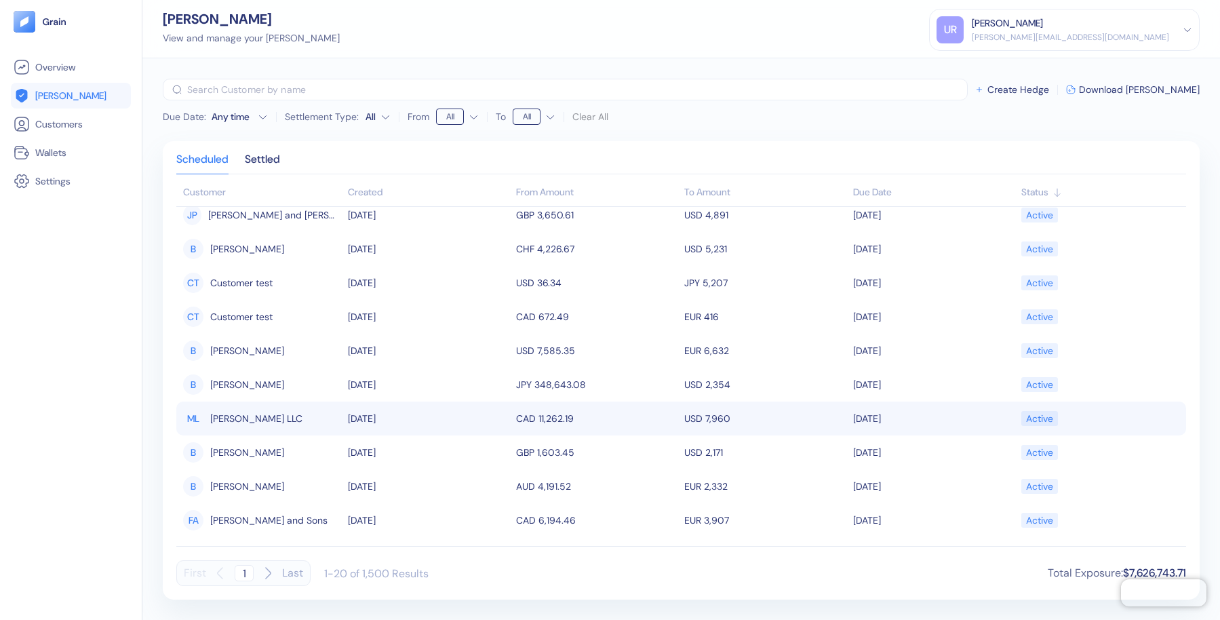
scroll to position [148, 0]
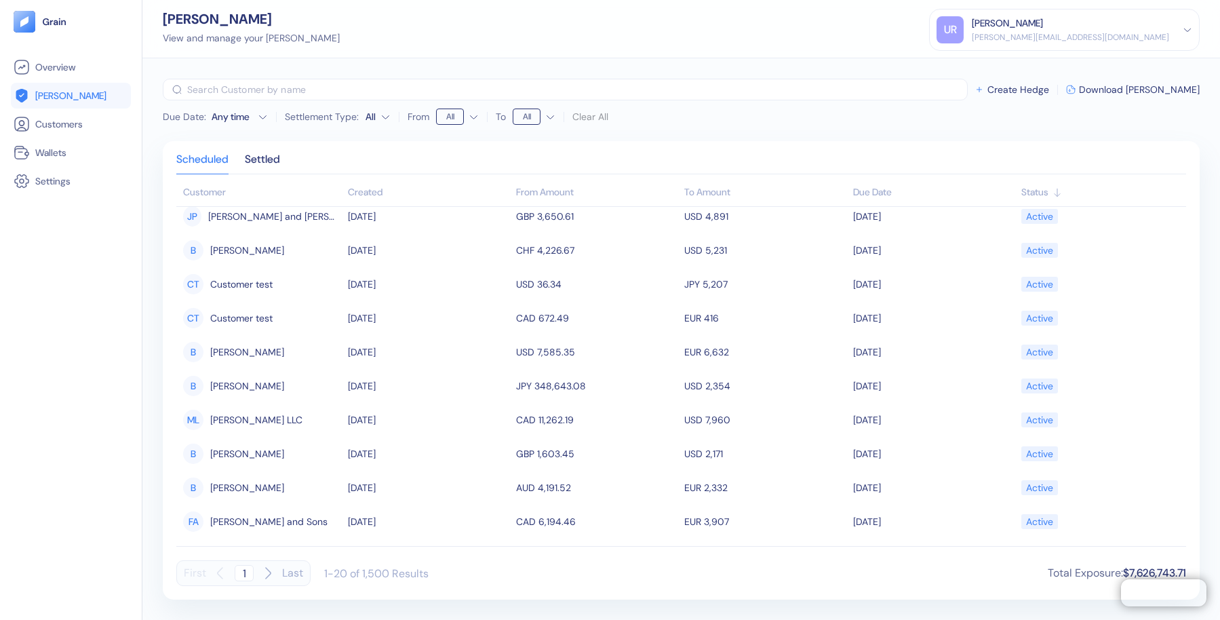
type input "1"
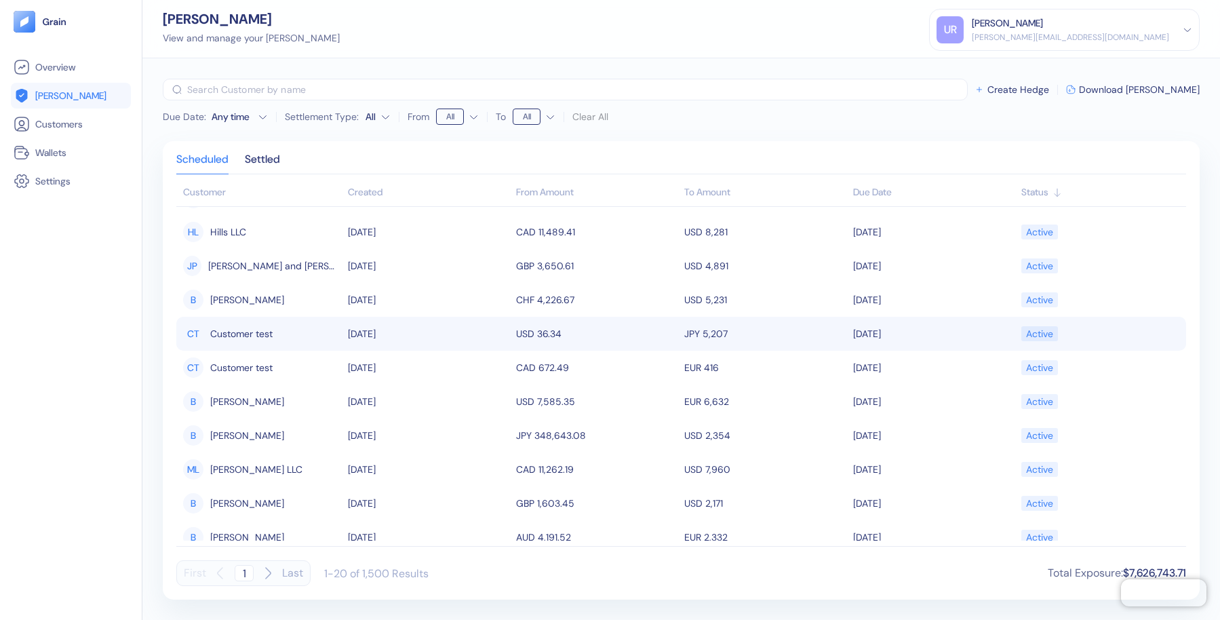
scroll to position [0, 0]
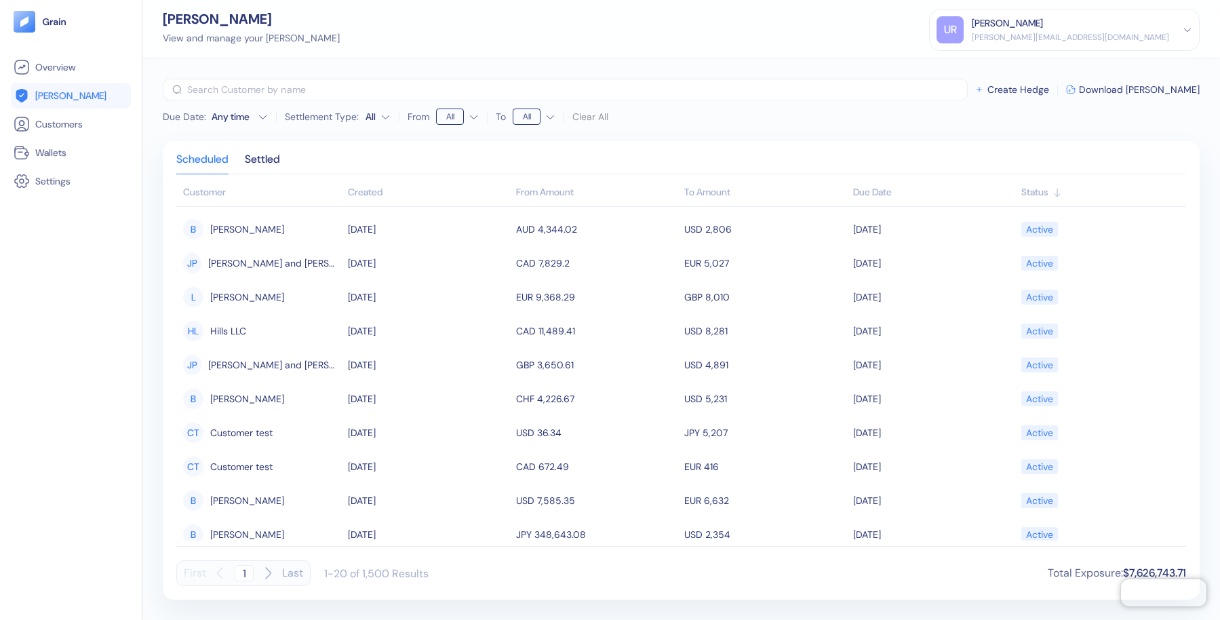
click at [264, 115] on icon "button" at bounding box center [263, 117] width 10 height 10
click at [229, 187] on button "4" at bounding box center [228, 182] width 16 height 16
click at [321, 150] on div "Scheduled Settled Customer Created From Amount To Amount Due Date Status CT Cus…" at bounding box center [681, 370] width 1037 height 458
click at [263, 118] on icon "button" at bounding box center [263, 117] width 10 height 10
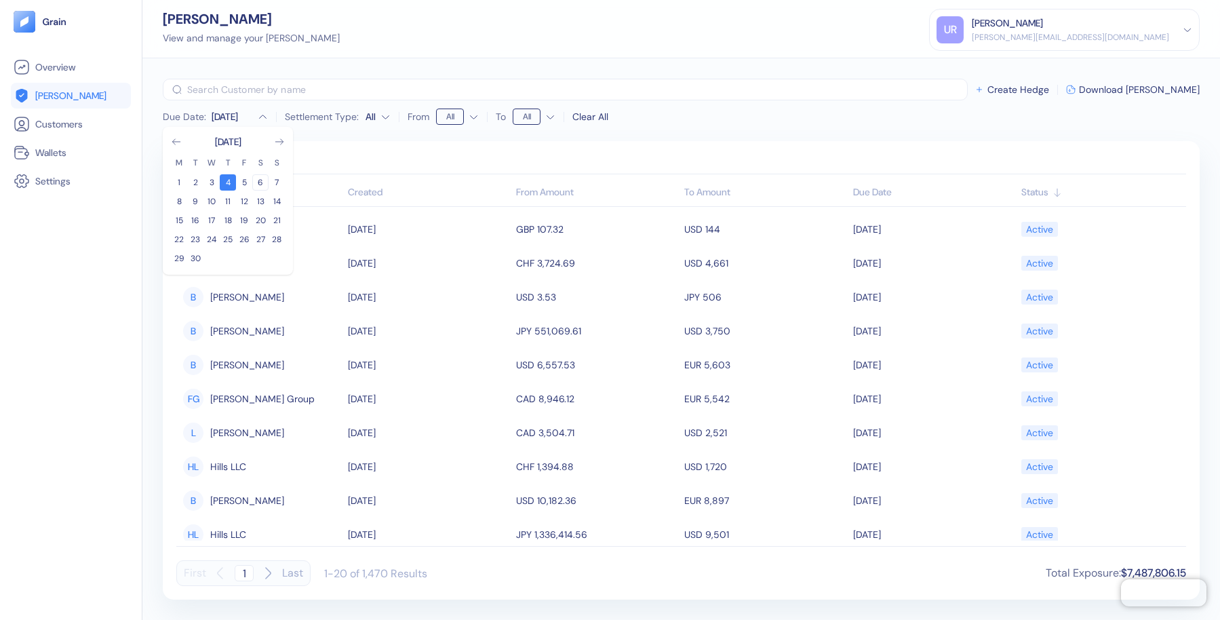
click at [258, 184] on button "6" at bounding box center [260, 182] width 16 height 16
click at [259, 220] on button "20" at bounding box center [260, 220] width 16 height 16
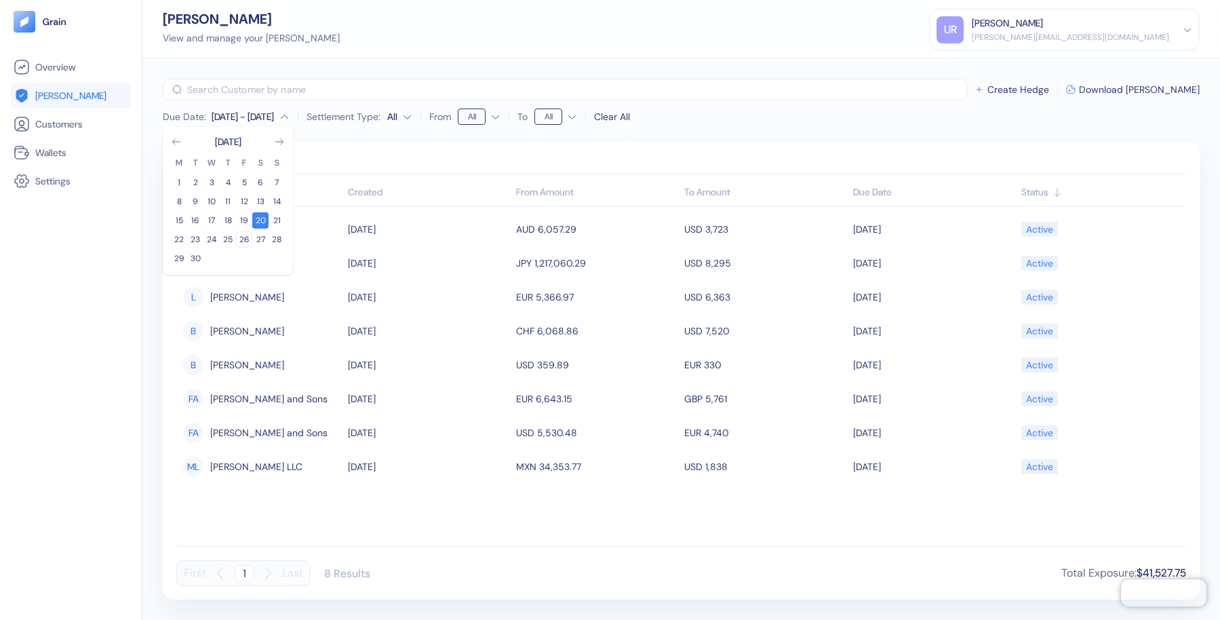
click at [245, 235] on button "26" at bounding box center [244, 239] width 16 height 16
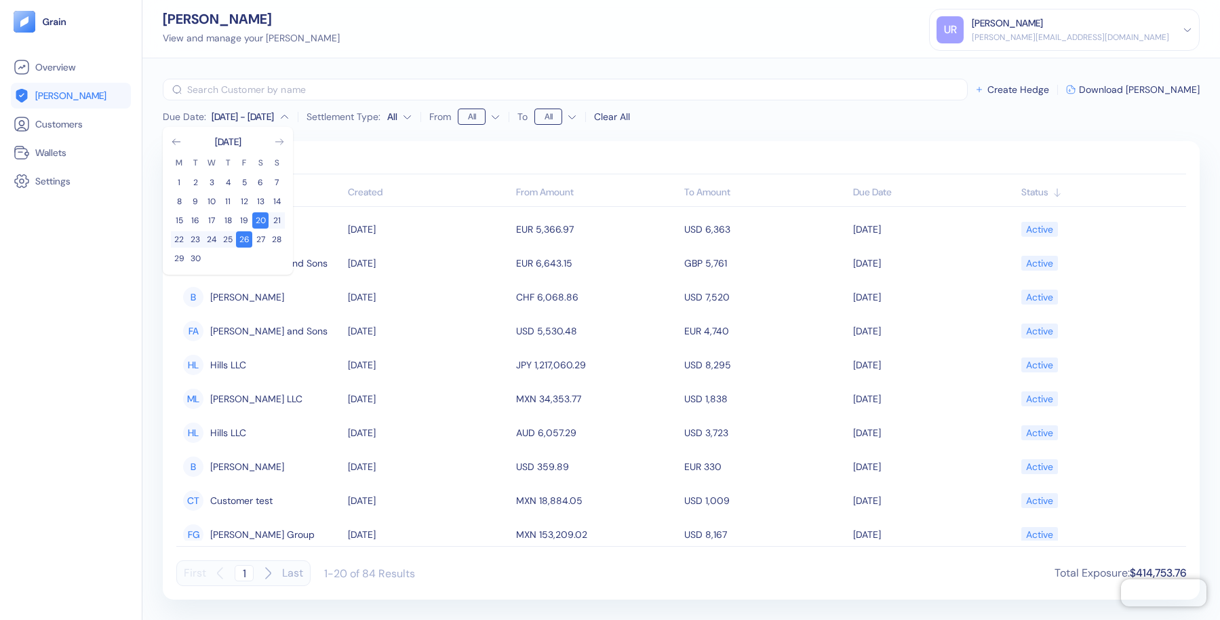
click at [282, 142] on icon "Go to next month" at bounding box center [278, 141] width 7 height 5
click at [168, 143] on div "October 2025 M T W T F S S 1 2 3 4 5 6 7 8 9 10 11 12 13 14 15 16 17 18 19 20 2…" at bounding box center [228, 201] width 130 height 148
click at [174, 140] on icon "Go to previous month" at bounding box center [175, 141] width 7 height 5
click at [325, 152] on div "Scheduled Settled Customer Created From Amount To Amount Due Date Status L Lang…" at bounding box center [681, 370] width 1037 height 458
click at [289, 117] on icon "button" at bounding box center [284, 117] width 10 height 10
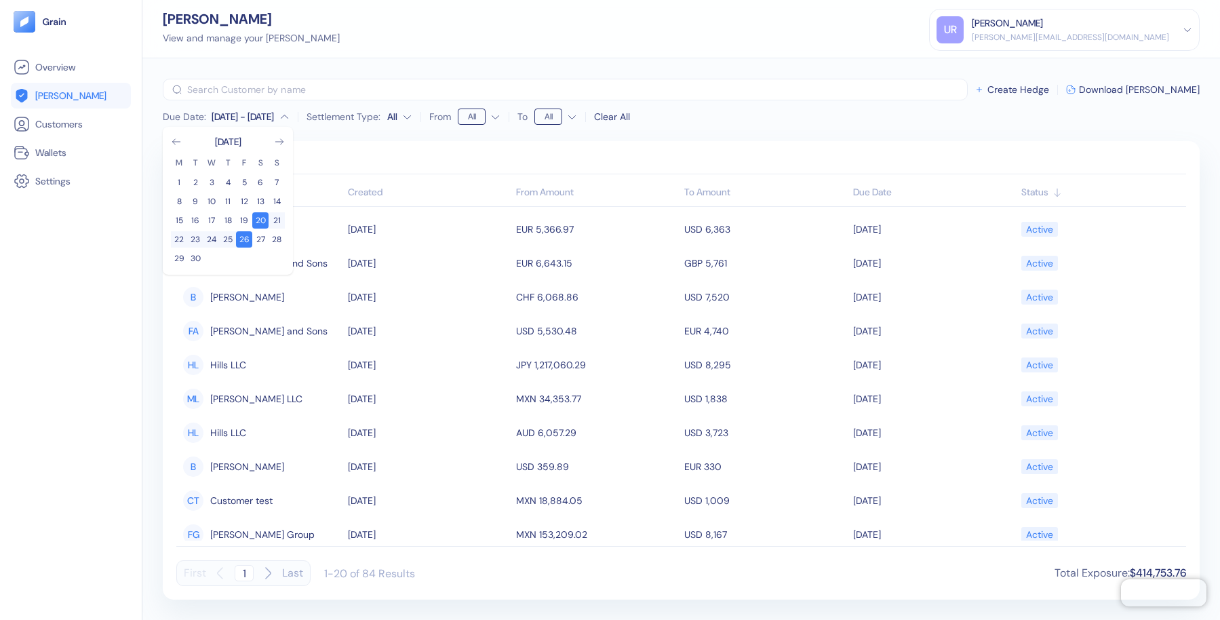
click at [328, 170] on div "Scheduled Settled" at bounding box center [680, 165] width 1009 height 20
click at [562, 192] on th "From Amount" at bounding box center [597, 193] width 168 height 27
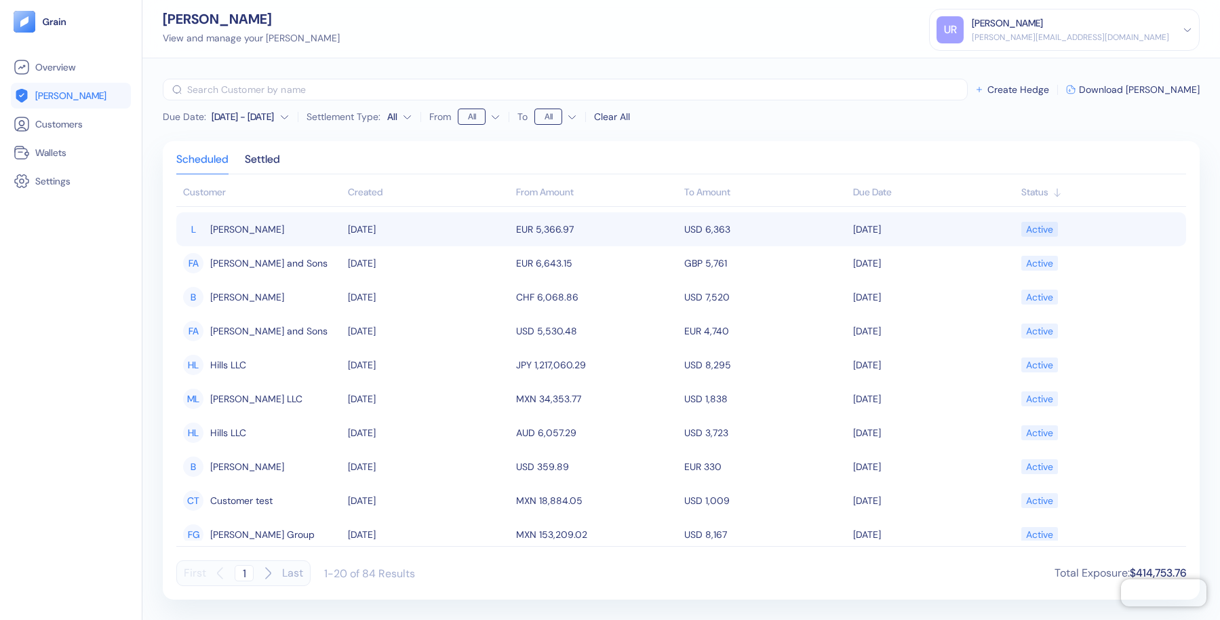
click at [392, 225] on td "07/03/2025" at bounding box center [428, 229] width 168 height 34
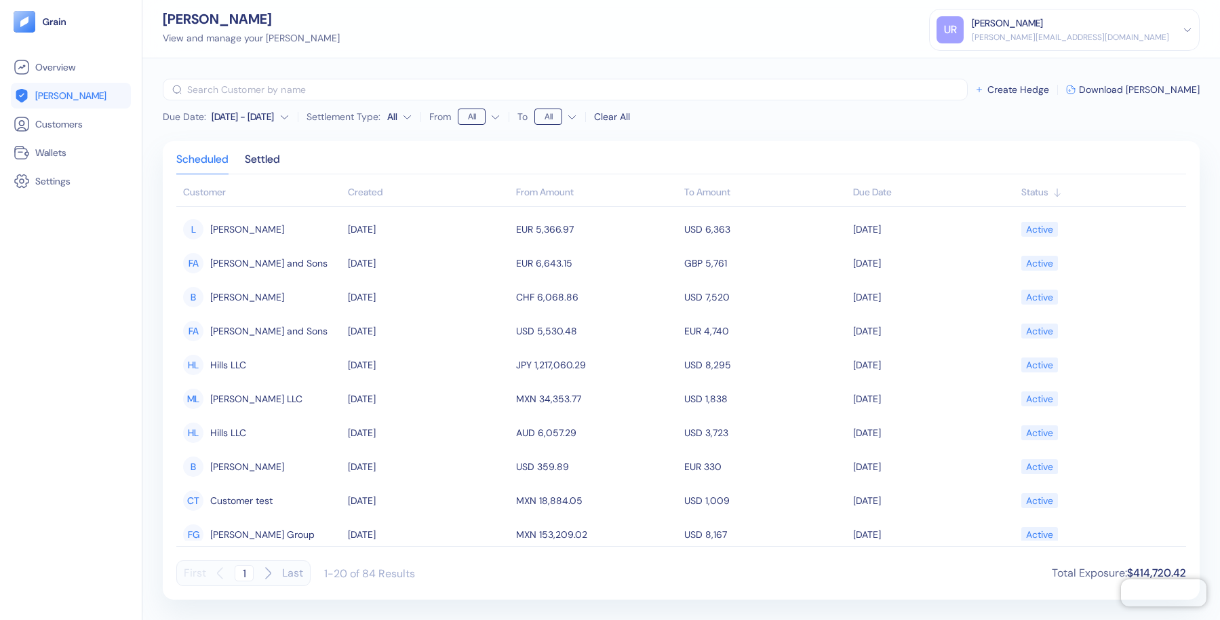
click at [625, 119] on div "Clear All" at bounding box center [612, 117] width 36 height 14
click at [260, 116] on icon "button" at bounding box center [263, 117] width 10 height 10
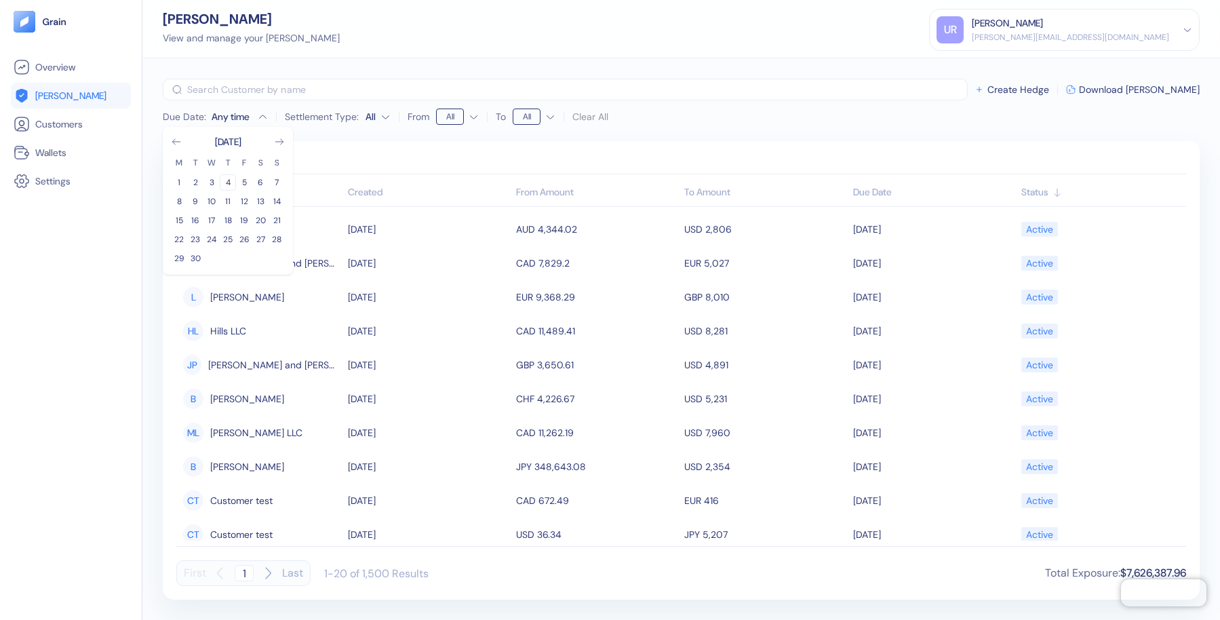
click at [224, 180] on button "4" at bounding box center [228, 182] width 16 height 16
click at [244, 200] on button "12" at bounding box center [244, 201] width 16 height 16
click at [409, 113] on html "Pingdom Check: App Online Overview Hedges Customers Wallets Settings Hedges Vie…" at bounding box center [610, 310] width 1220 height 620
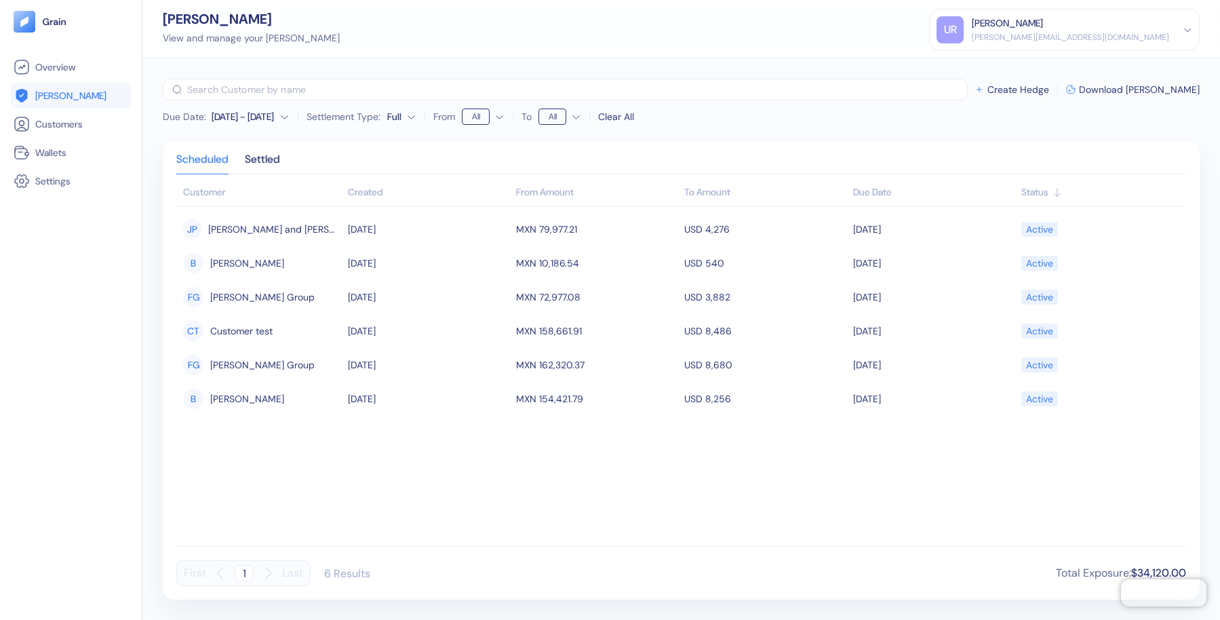
click at [284, 119] on icon "button" at bounding box center [284, 117] width 10 height 10
click at [247, 202] on button "12" at bounding box center [244, 201] width 16 height 16
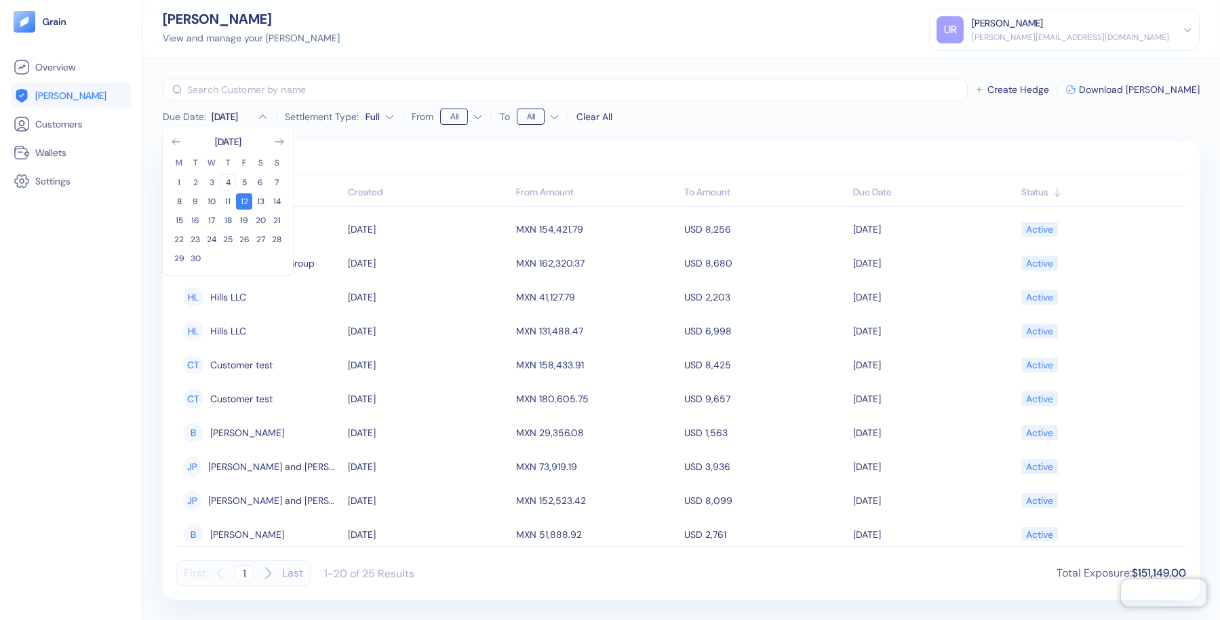
click at [228, 181] on button "4" at bounding box center [228, 182] width 16 height 16
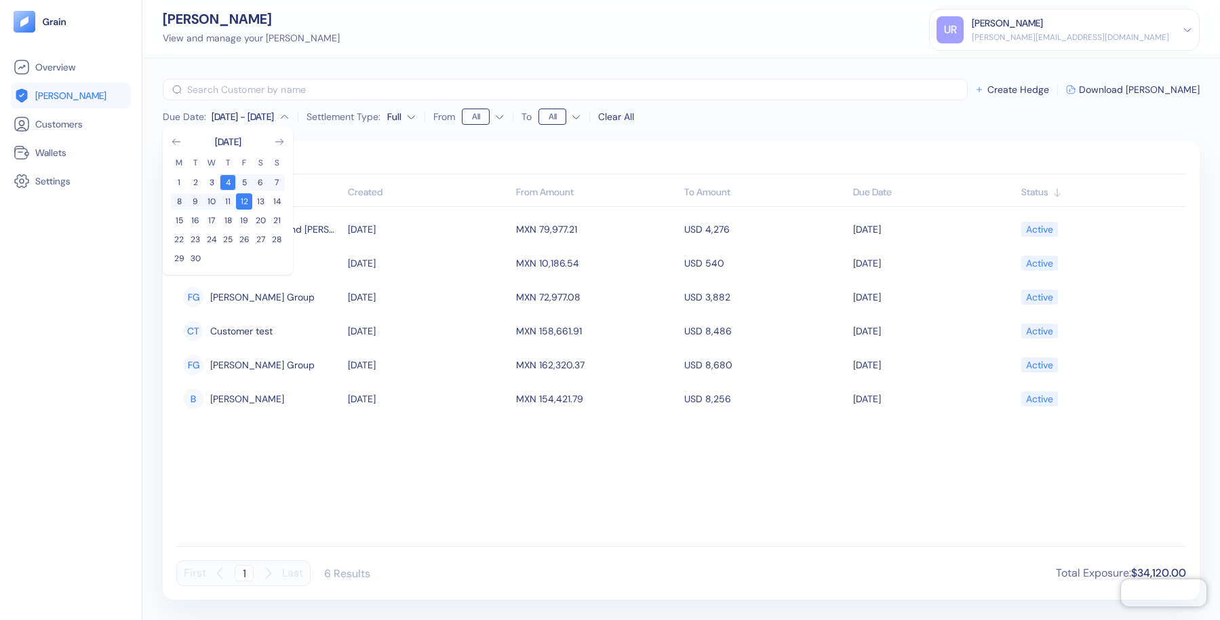
click at [228, 181] on button "4" at bounding box center [228, 182] width 16 height 16
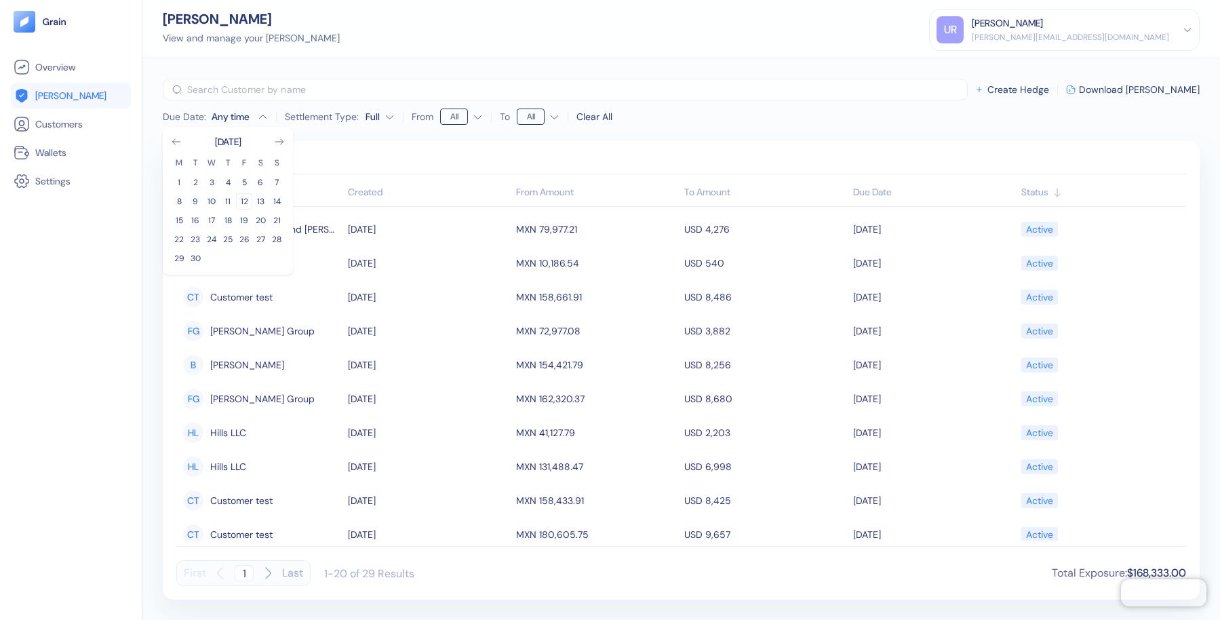
click at [243, 197] on button "12" at bounding box center [244, 201] width 16 height 16
click at [257, 220] on button "20" at bounding box center [260, 220] width 16 height 16
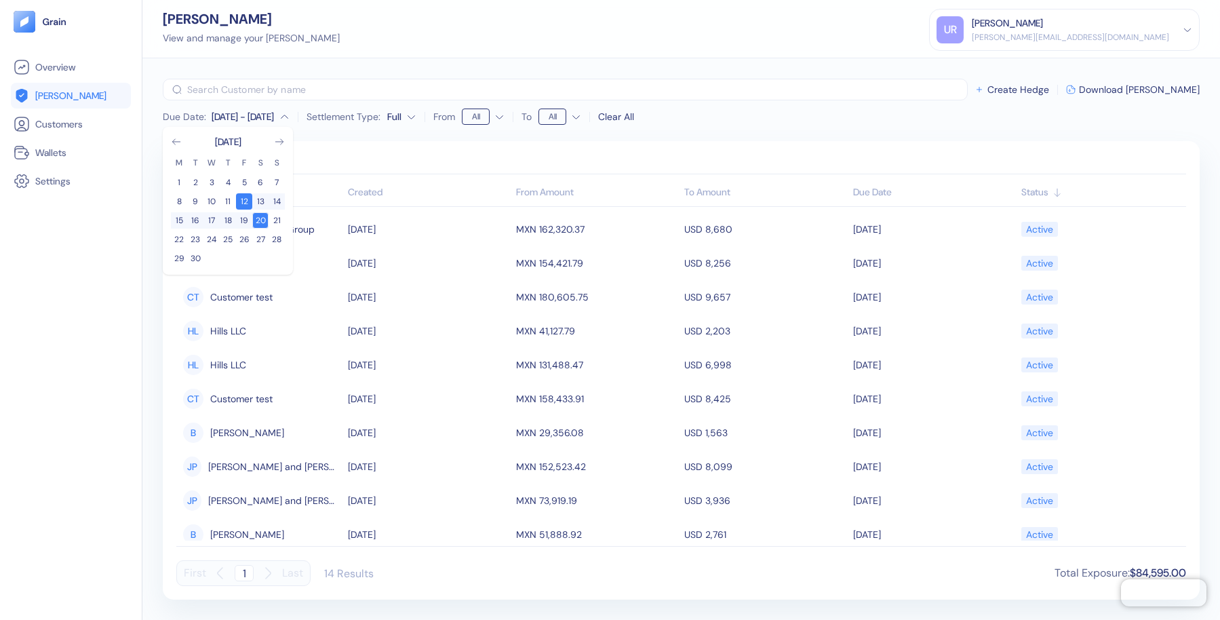
click at [257, 220] on button "20" at bounding box center [260, 220] width 16 height 16
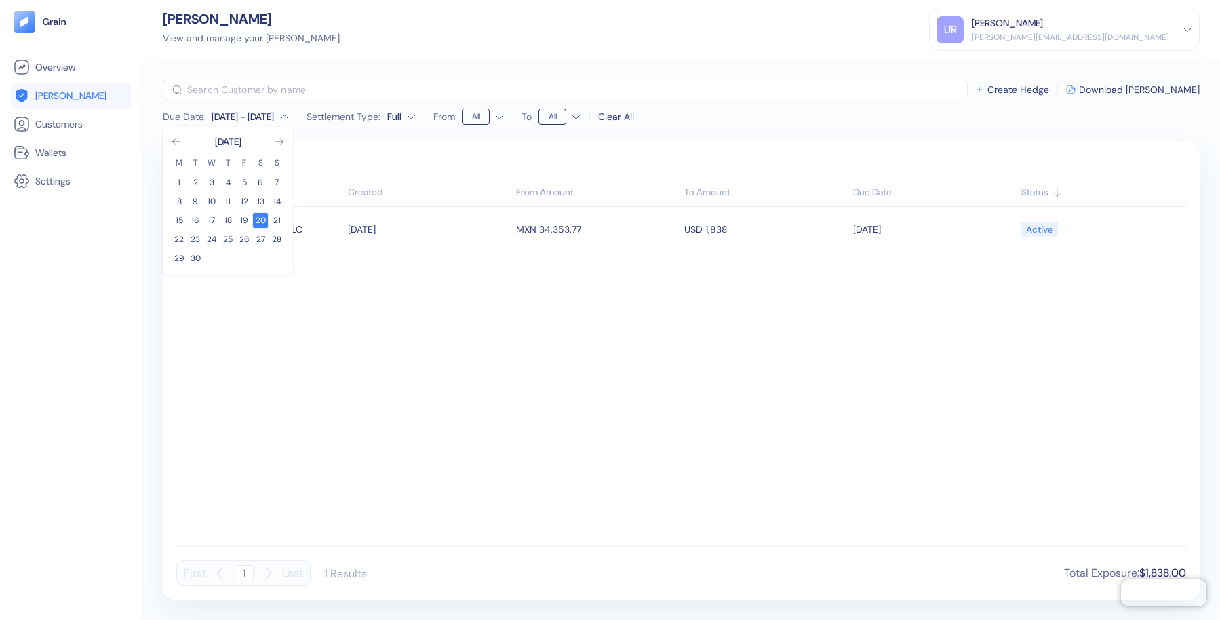
click at [258, 218] on button "20" at bounding box center [260, 220] width 16 height 16
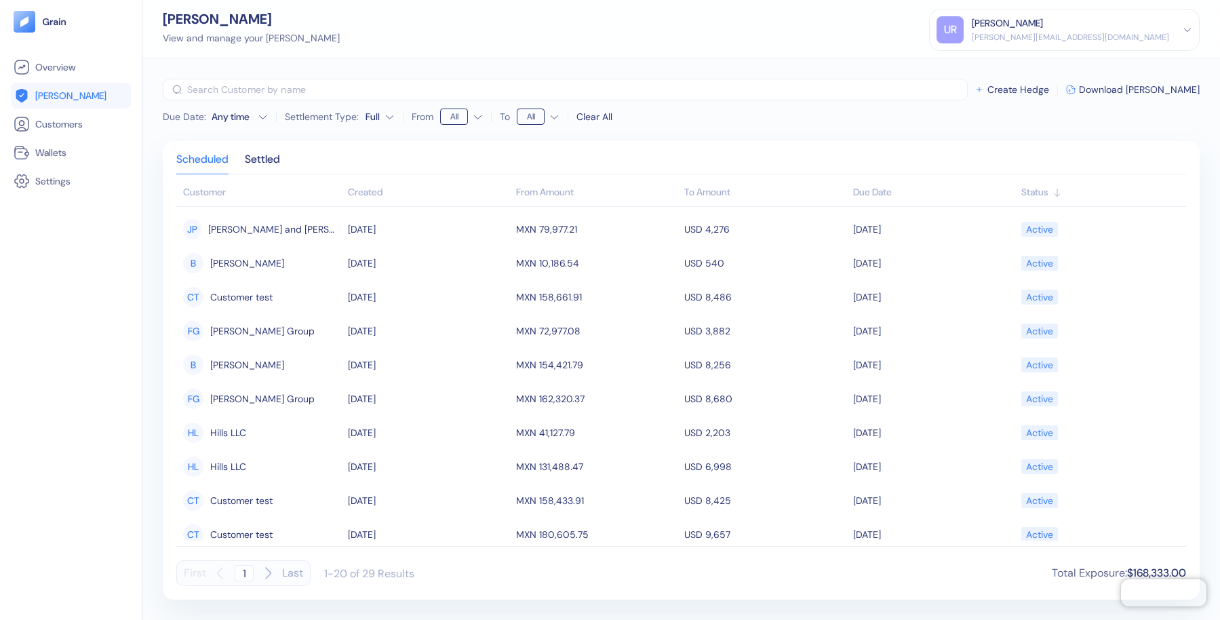
click at [405, 150] on div "Scheduled Settled Customer Created From Amount To Amount Due Date Status JP Jer…" at bounding box center [681, 370] width 1037 height 458
click at [477, 118] on html "Pingdom Check: App Online Overview Hedges Customers Wallets Settings Hedges Vie…" at bounding box center [610, 310] width 1220 height 620
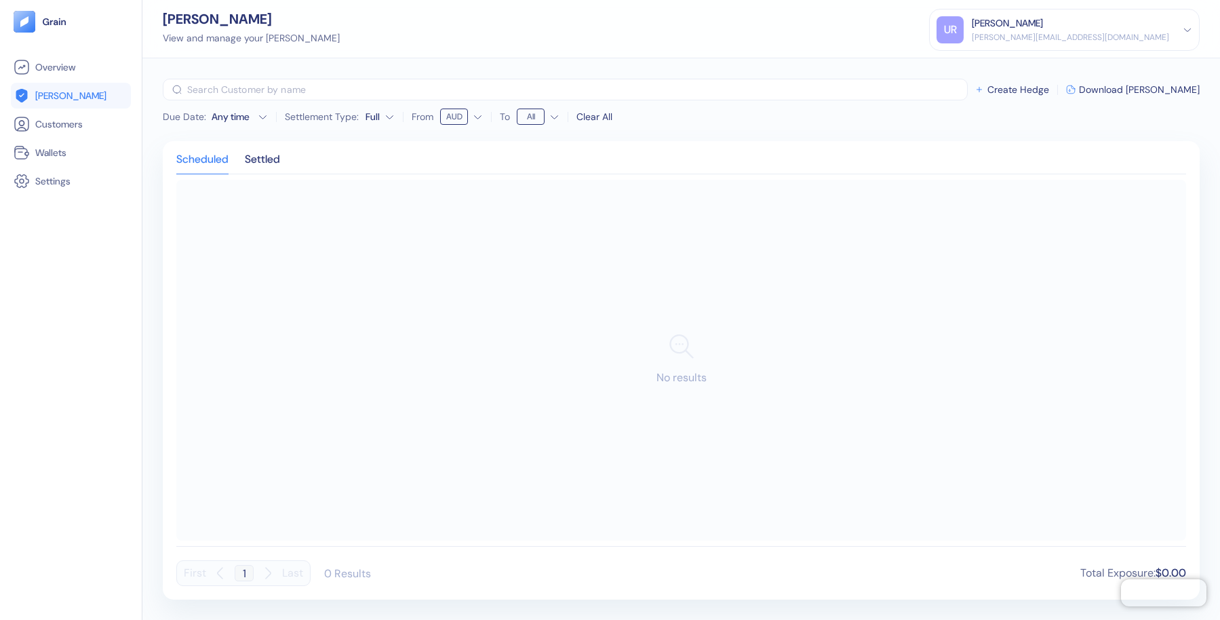
click at [481, 117] on html "Pingdom Check: App Online Overview Hedges Customers Wallets Settings Hedges Vie…" at bounding box center [610, 310] width 1220 height 620
click at [557, 116] on html "Pingdom Check: App Online Overview Hedges Customers Wallets Settings Hedges Vie…" at bounding box center [610, 310] width 1220 height 620
click at [606, 119] on div "Clear All" at bounding box center [594, 117] width 36 height 14
